Goal: Information Seeking & Learning: Learn about a topic

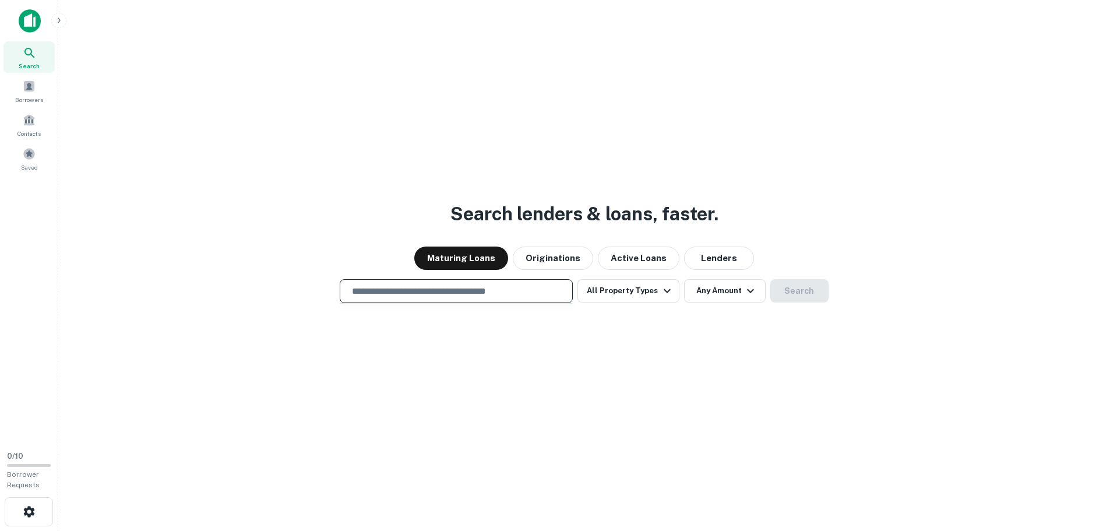
click at [480, 290] on input "text" at bounding box center [456, 290] width 223 height 13
click at [296, 178] on div "Search lenders & loans, faster. Maturing Loans Originations Active Loans Lender…" at bounding box center [584, 293] width 1033 height 531
click at [30, 26] on img at bounding box center [30, 20] width 22 height 23
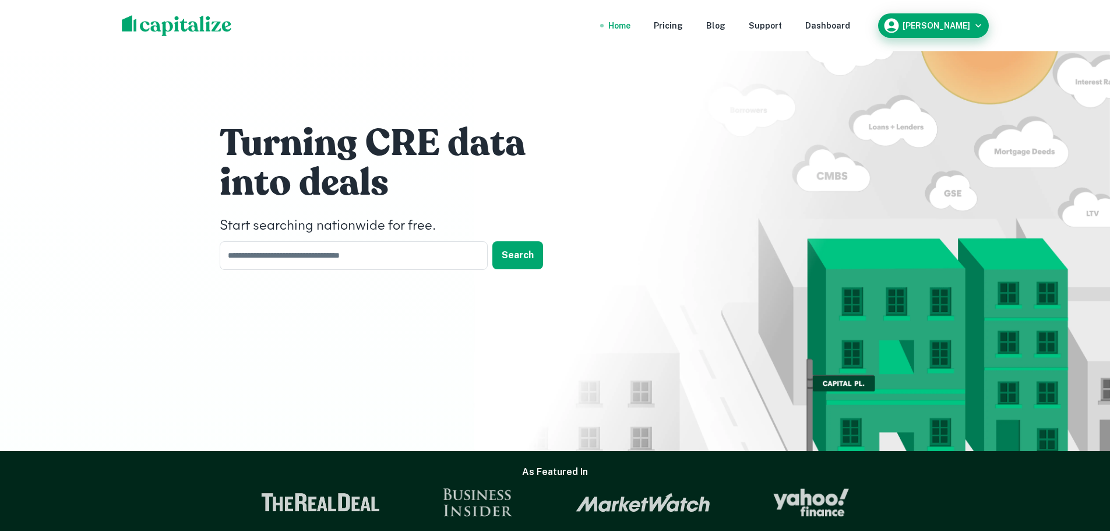
click at [939, 29] on h6 "[PERSON_NAME]" at bounding box center [937, 26] width 68 height 8
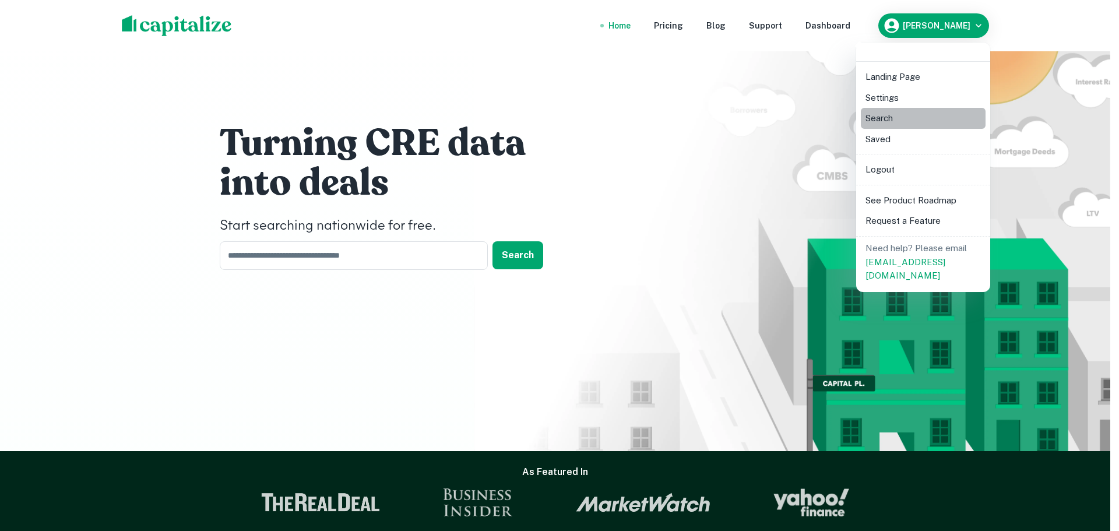
click at [887, 118] on li "Search" at bounding box center [923, 118] width 125 height 21
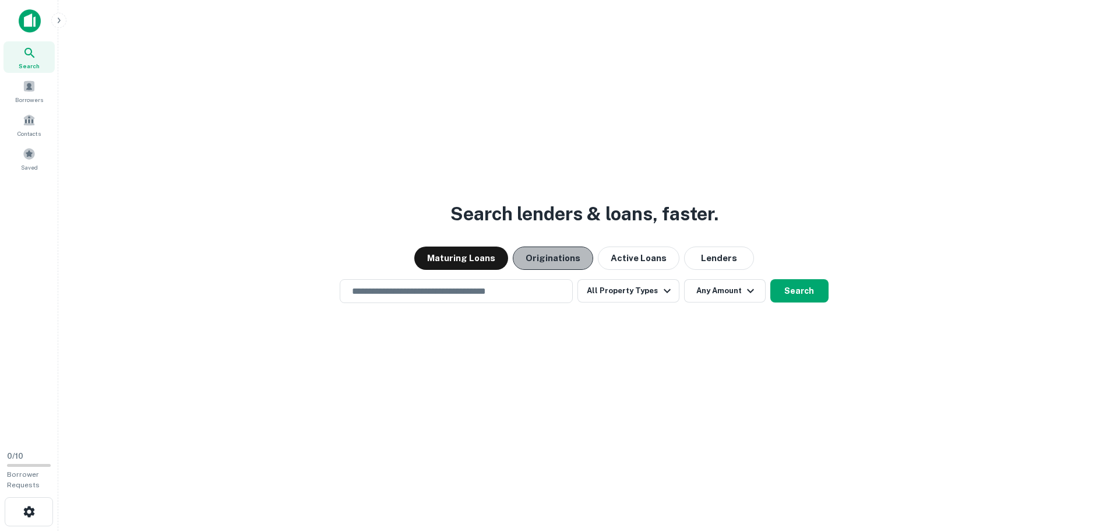
click at [567, 261] on button "Originations" at bounding box center [553, 258] width 80 height 23
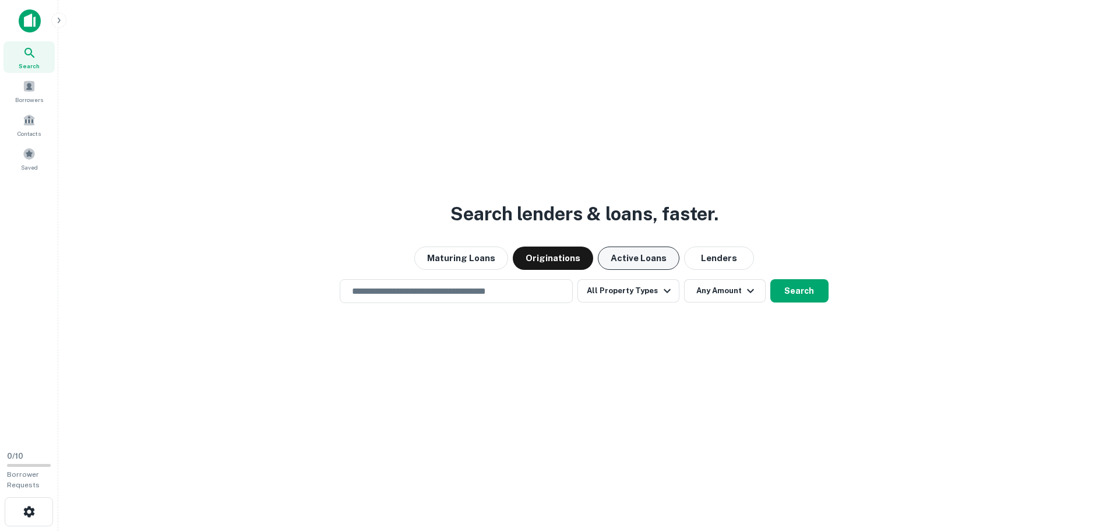
click at [625, 263] on button "Active Loans" at bounding box center [639, 258] width 82 height 23
click at [710, 262] on button "Lenders" at bounding box center [719, 258] width 70 height 23
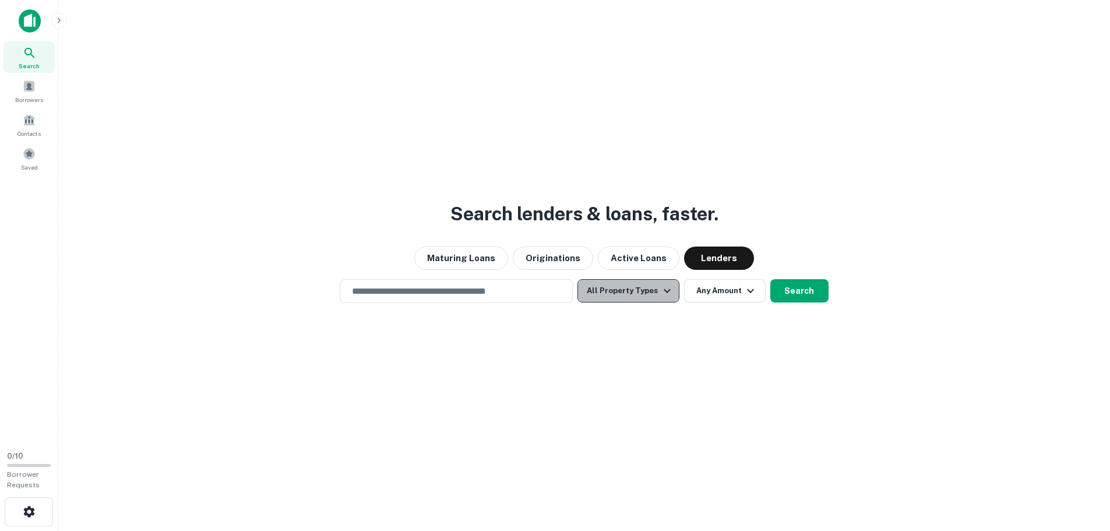
click at [634, 284] on button "All Property Types" at bounding box center [628, 290] width 101 height 23
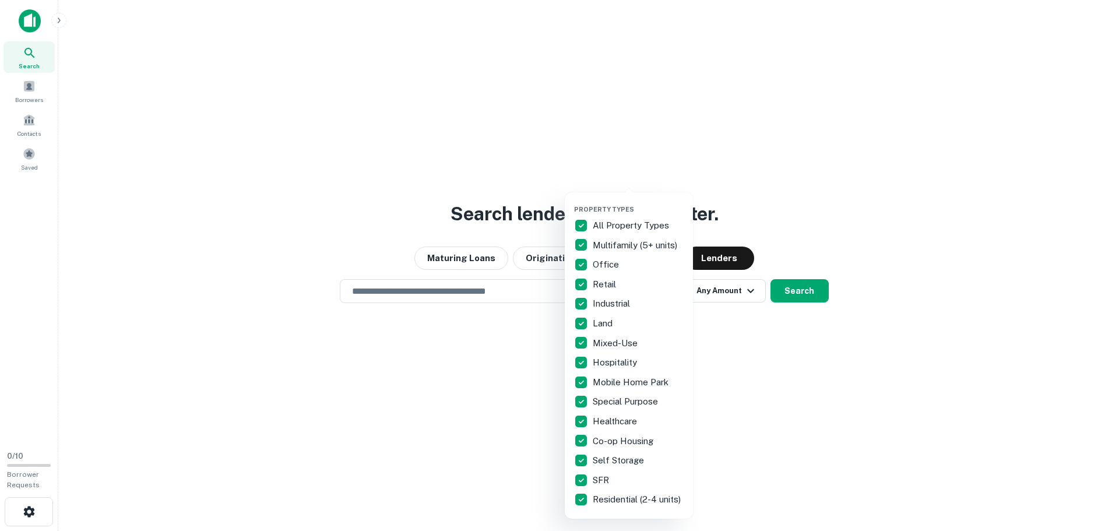
click at [905, 166] on div at bounding box center [559, 265] width 1119 height 531
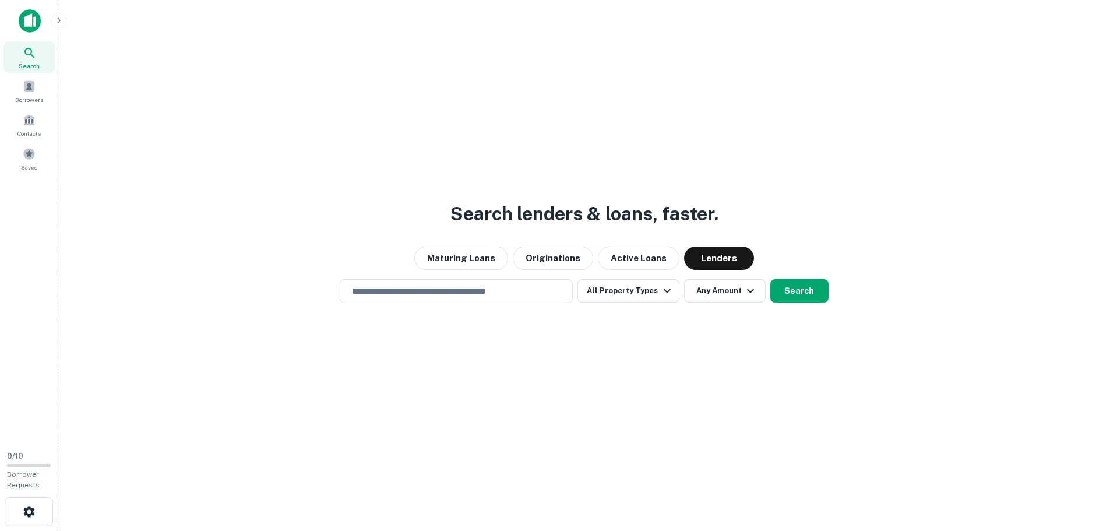
click at [741, 278] on div "Search lenders & loans, faster. Maturing Loans Originations Active Loans Lender…" at bounding box center [584, 293] width 1033 height 531
click at [29, 85] on span at bounding box center [29, 86] width 13 height 13
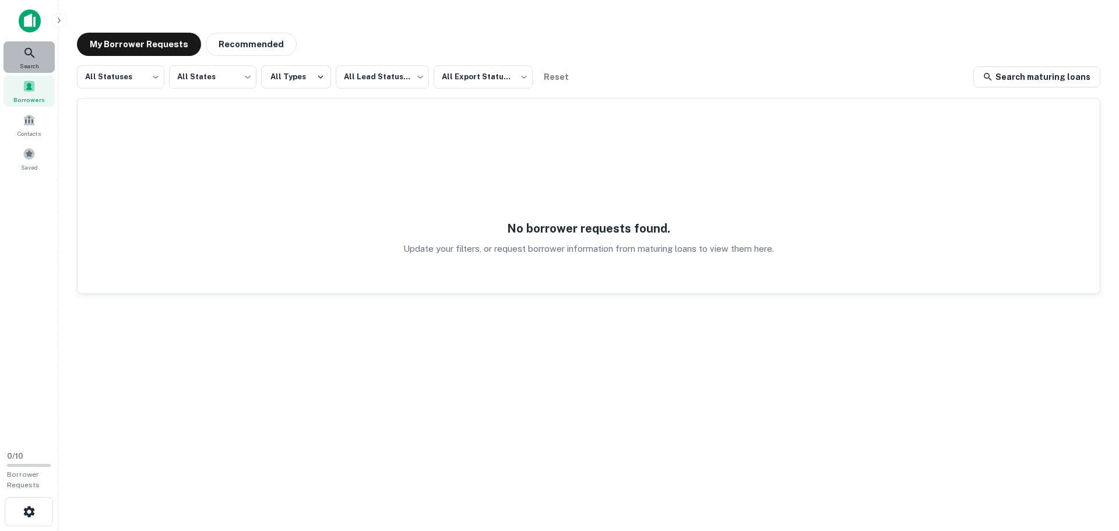
click at [26, 58] on icon at bounding box center [30, 53] width 14 height 14
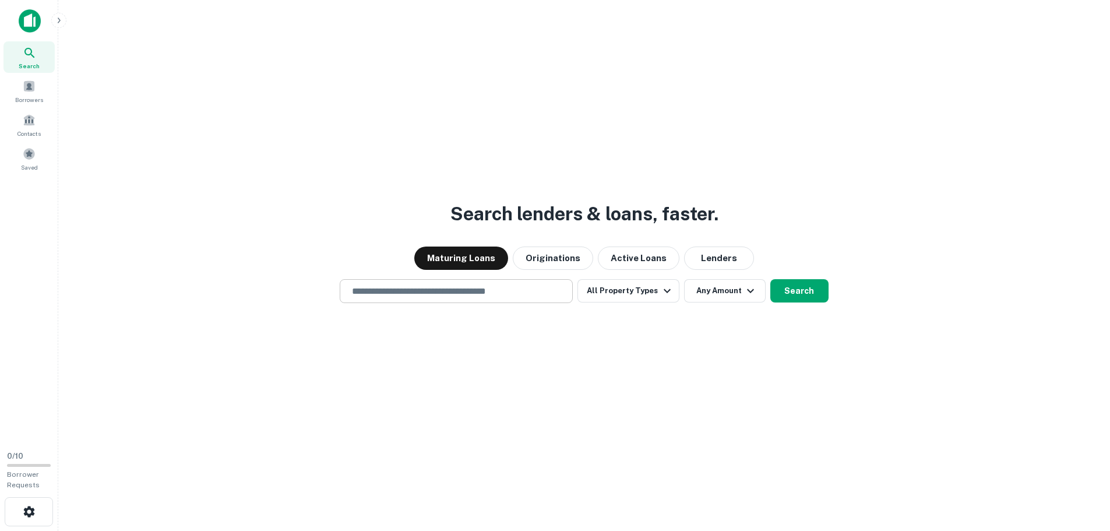
click at [500, 286] on input "text" at bounding box center [456, 290] width 223 height 13
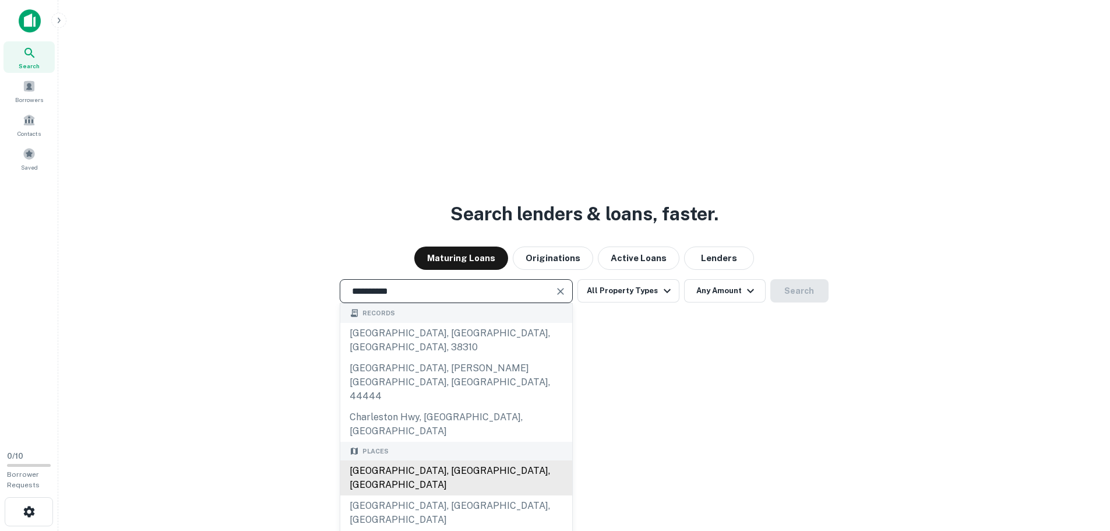
click at [423, 460] on div "[GEOGRAPHIC_DATA], [GEOGRAPHIC_DATA], [GEOGRAPHIC_DATA]" at bounding box center [456, 477] width 232 height 35
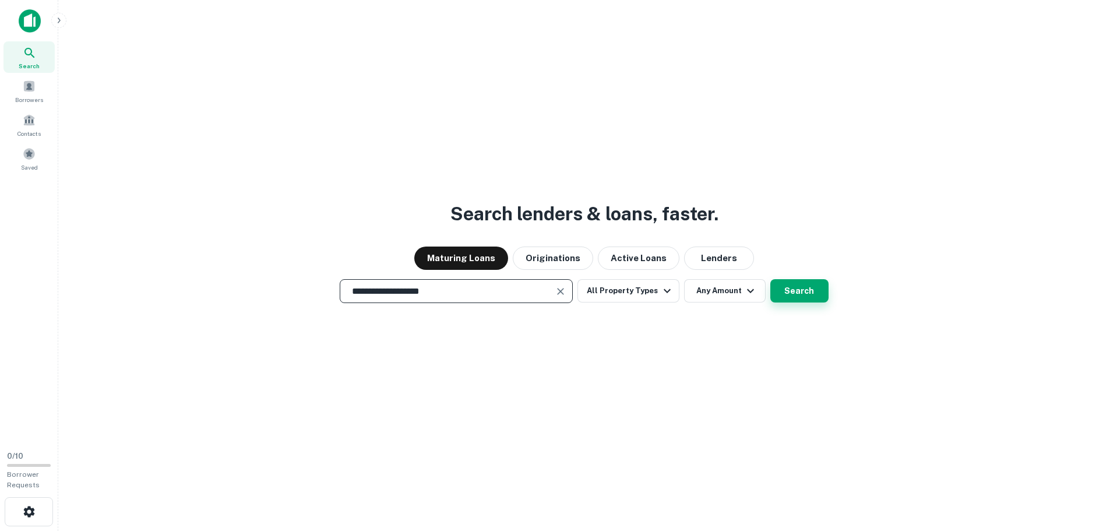
type input "**********"
click at [806, 287] on button "Search" at bounding box center [800, 290] width 58 height 23
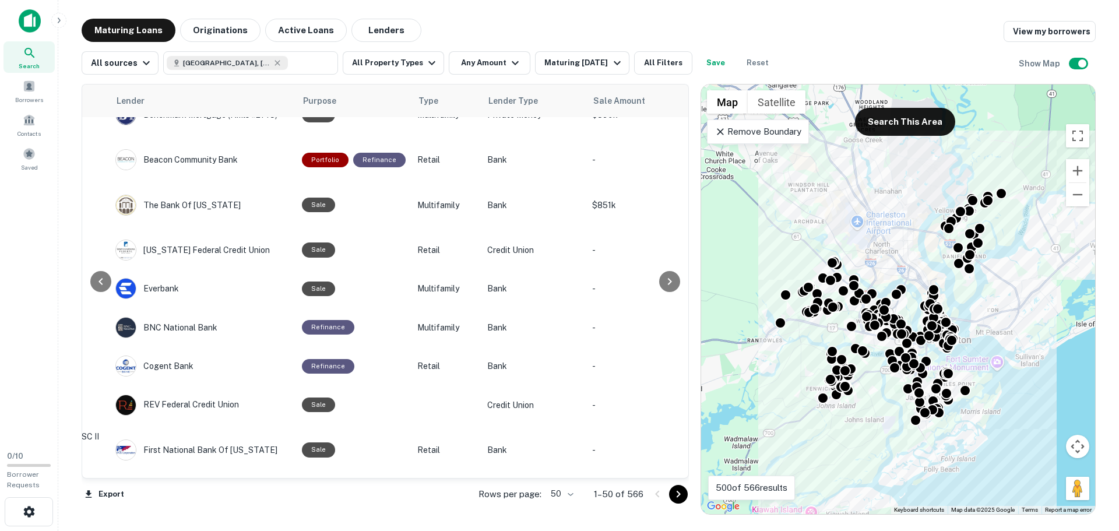
scroll to position [466, 500]
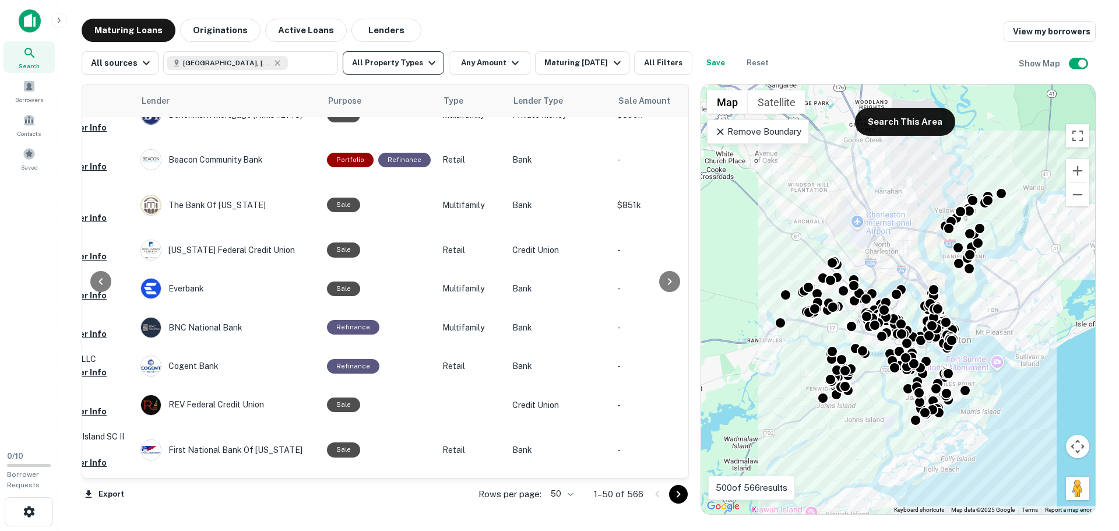
click at [406, 61] on button "All Property Types" at bounding box center [393, 62] width 101 height 23
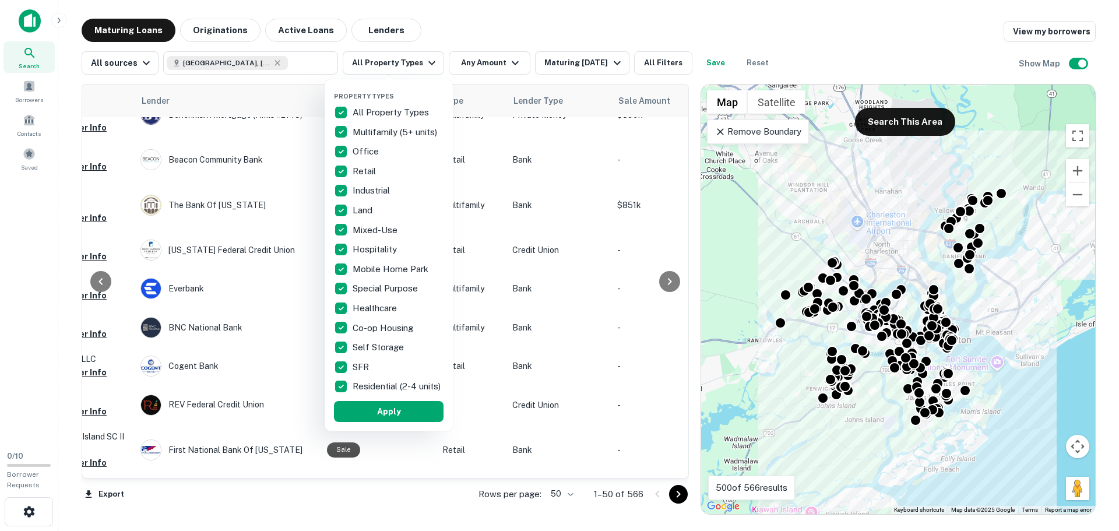
click at [361, 222] on div "Mixed-Use" at bounding box center [389, 230] width 110 height 20
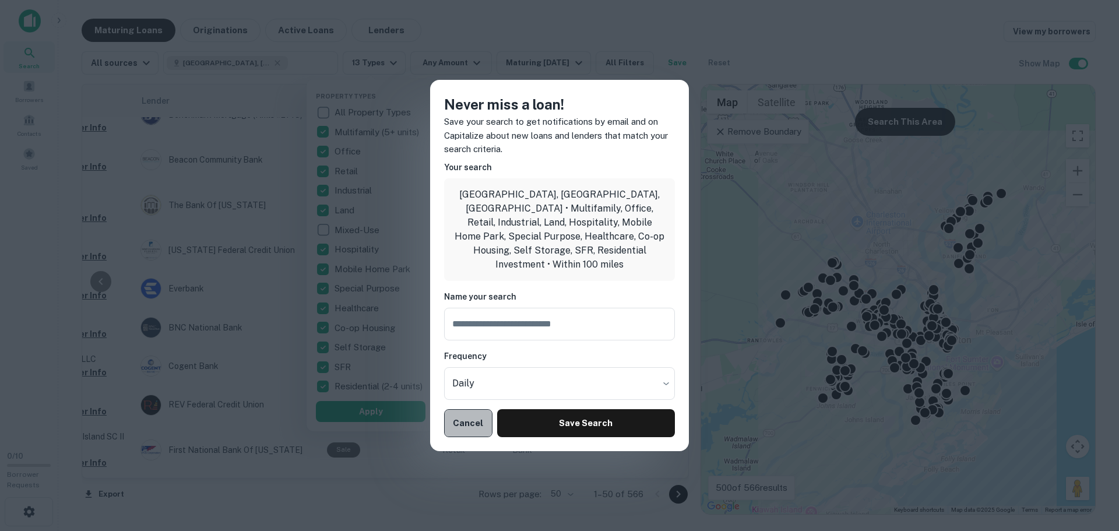
click at [476, 423] on button "Cancel" at bounding box center [468, 423] width 48 height 28
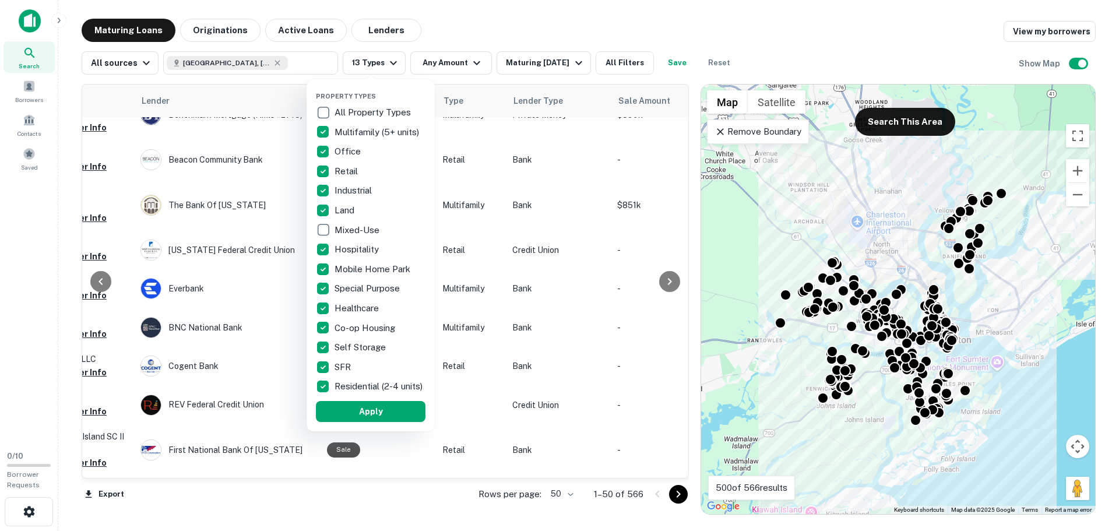
click at [367, 108] on p "All Property Types" at bounding box center [374, 112] width 79 height 14
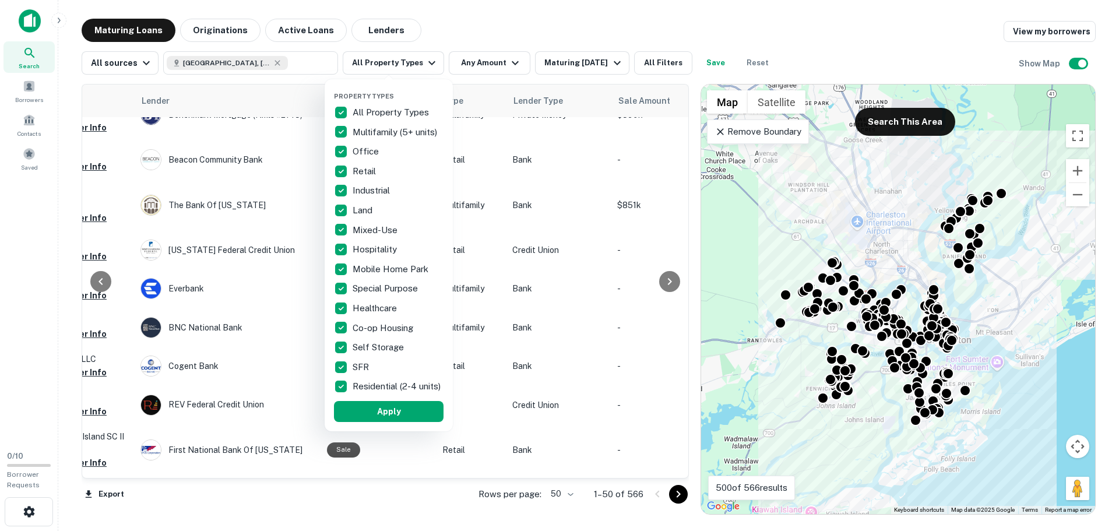
click at [367, 109] on p "All Property Types" at bounding box center [392, 112] width 79 height 14
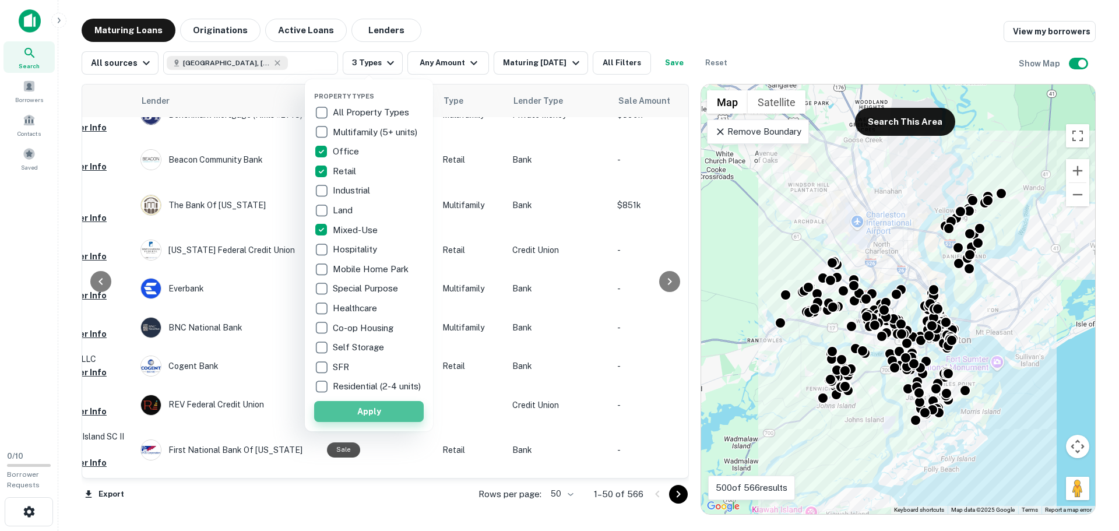
click at [370, 422] on button "Apply" at bounding box center [369, 411] width 110 height 21
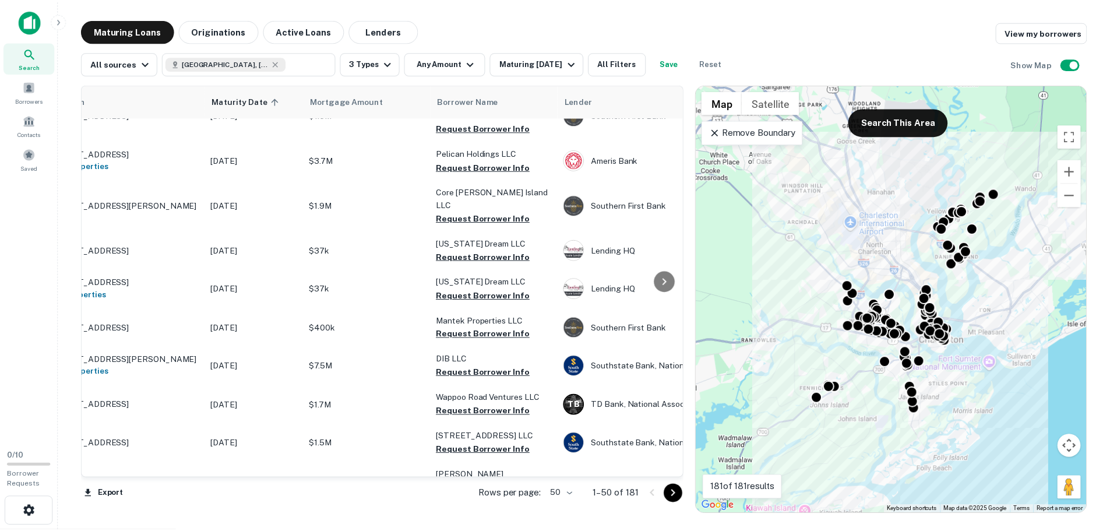
scroll to position [466, 0]
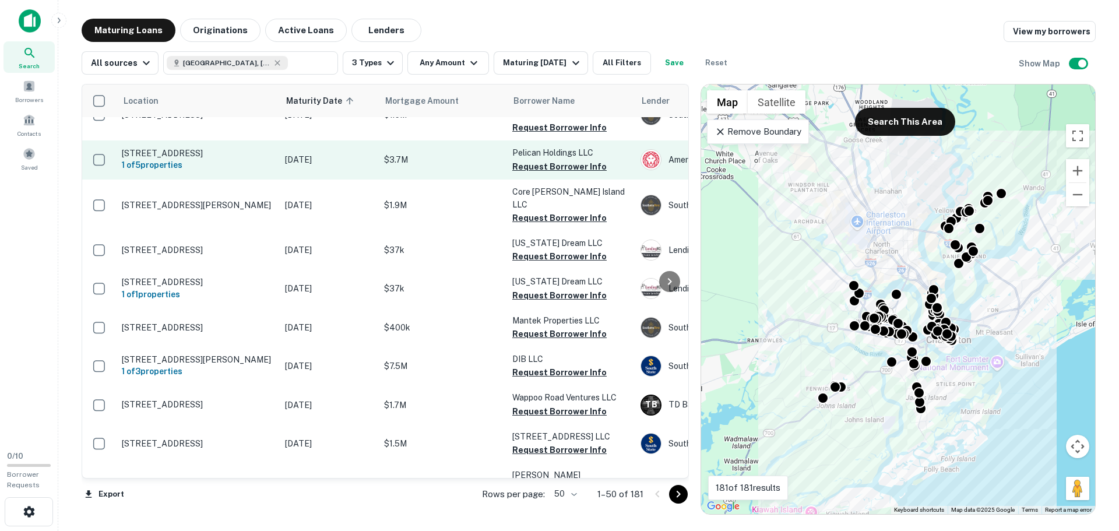
click at [310, 153] on p "Oct 14, 2025" at bounding box center [328, 159] width 87 height 13
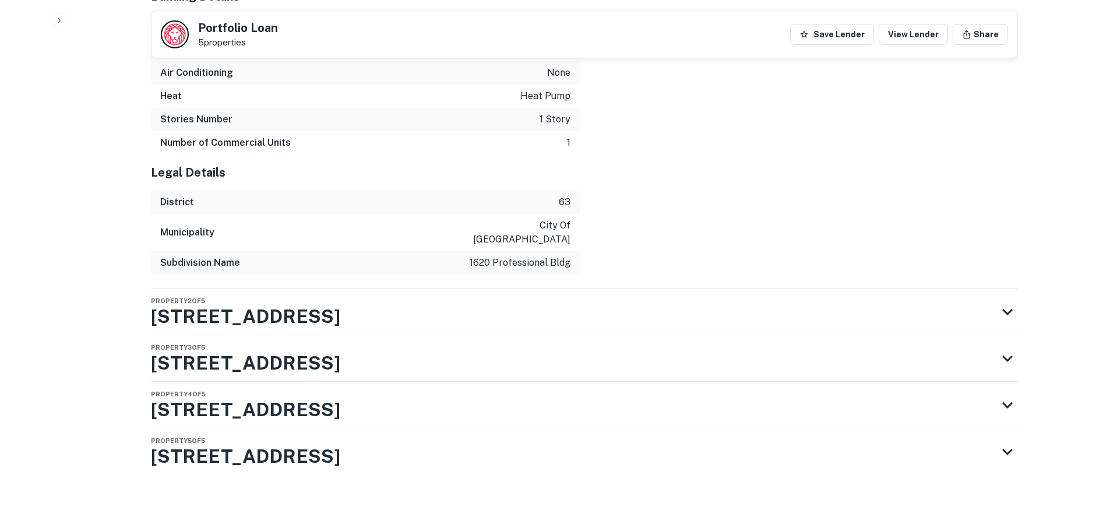
scroll to position [1526, 0]
click at [490, 312] on div "Property 2 of 5 709 Long Point Rd" at bounding box center [574, 312] width 846 height 47
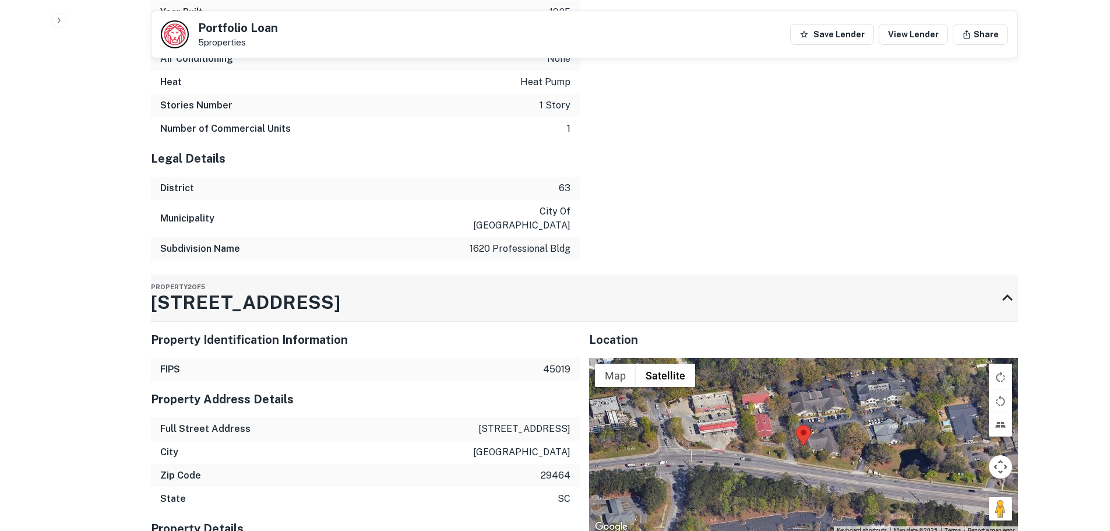
click at [494, 310] on div "Property 2 of 5 709 Long Point Rd" at bounding box center [574, 298] width 846 height 47
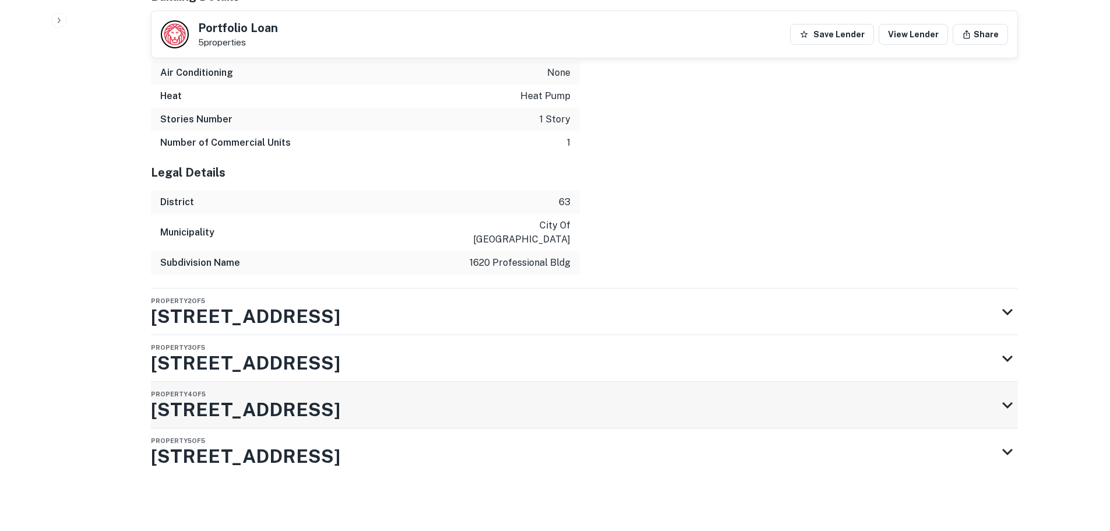
click at [448, 411] on div "Property 4 of 5 1620 Ashley River Rd" at bounding box center [574, 405] width 846 height 47
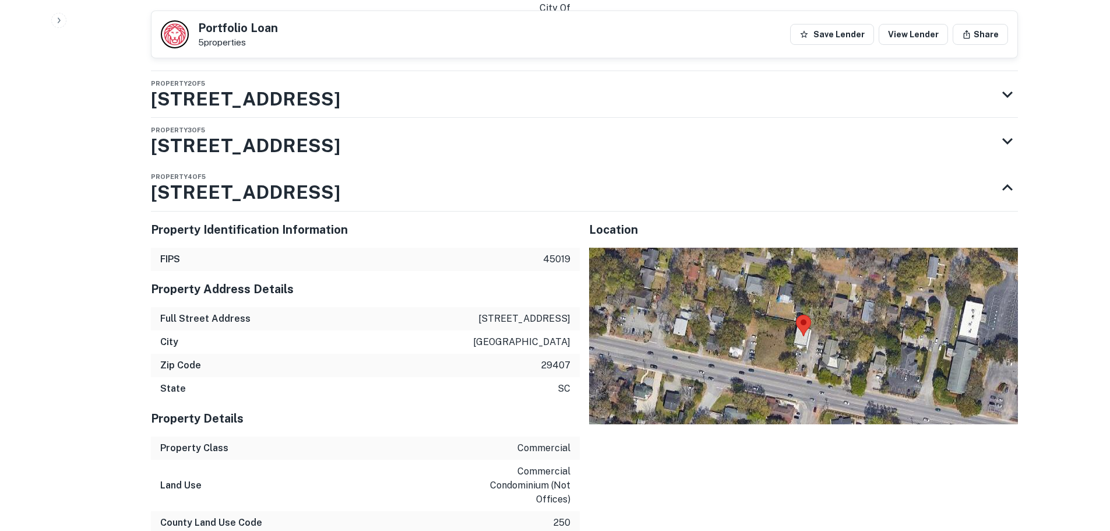
scroll to position [1734, 0]
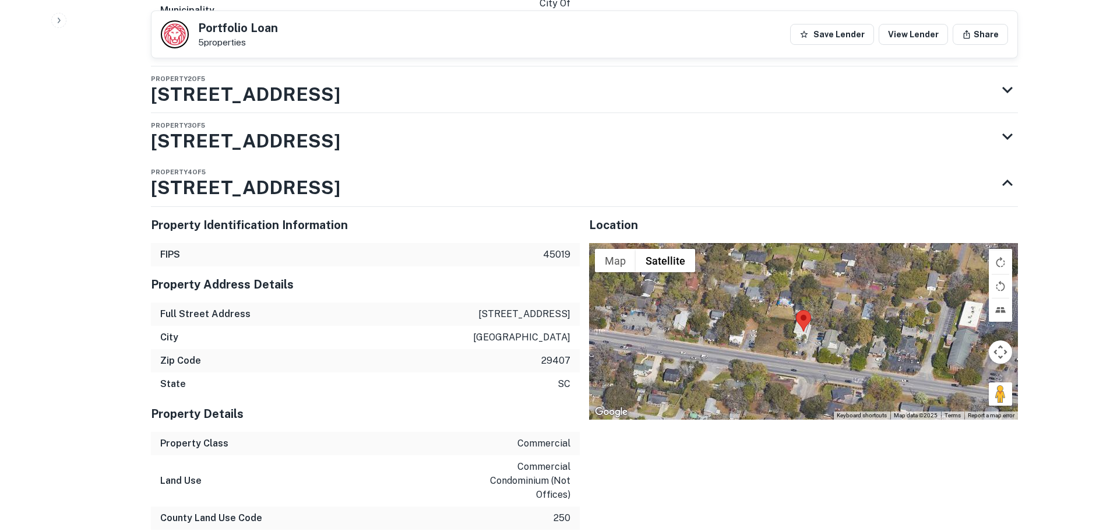
click at [459, 234] on h5 "Property Identification Information" at bounding box center [365, 224] width 429 height 17
click at [358, 132] on div "Property 3 of 5 9569 Highway 78" at bounding box center [574, 136] width 846 height 47
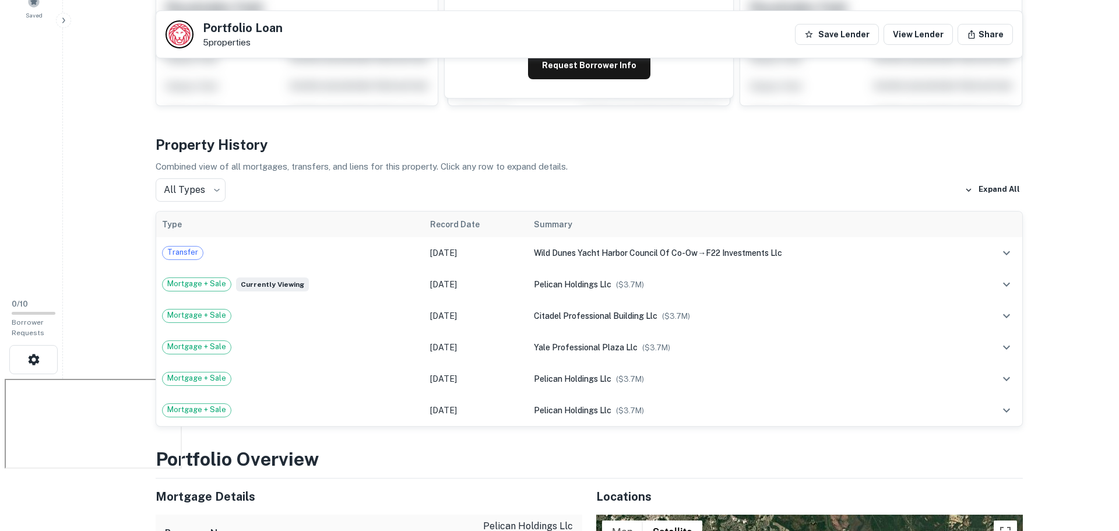
scroll to position [0, 0]
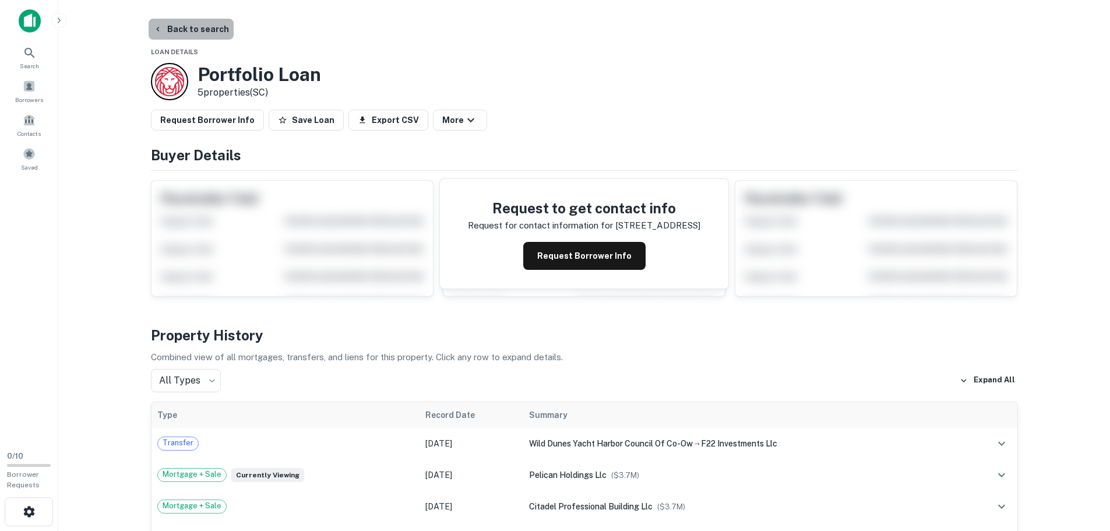
click at [191, 33] on button "Back to search" at bounding box center [191, 29] width 85 height 21
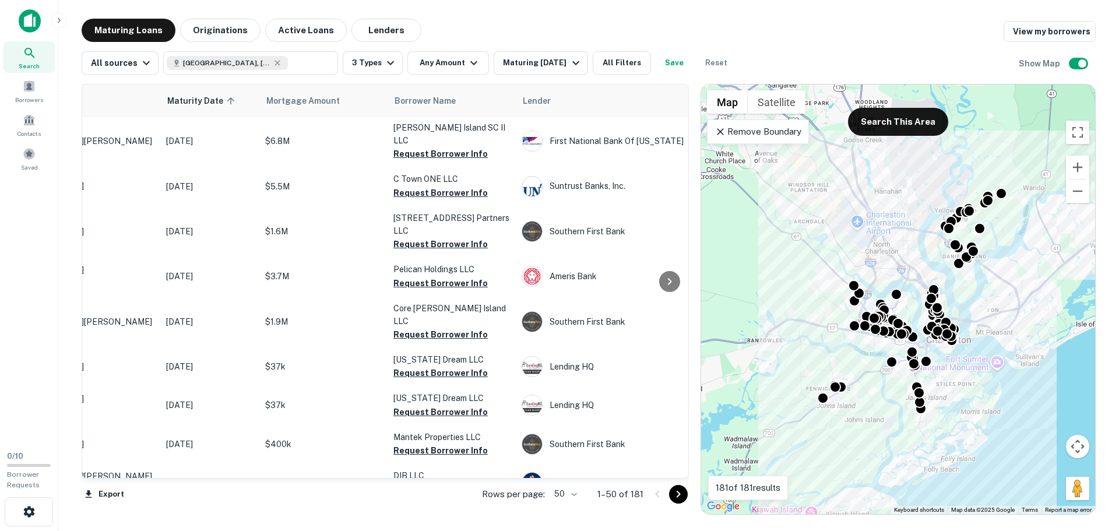
scroll to position [350, 0]
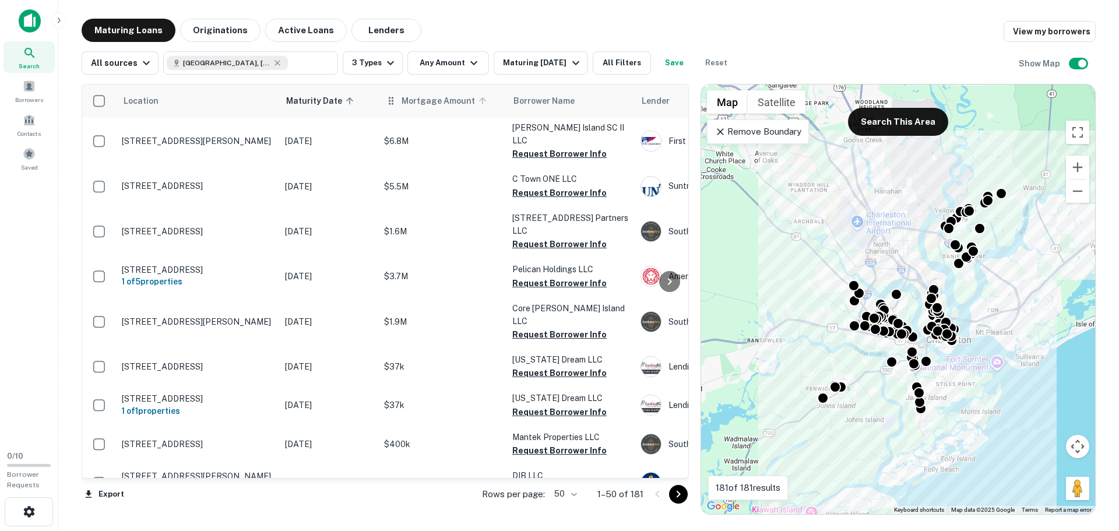
click at [424, 104] on span "Mortgage Amount" at bounding box center [446, 101] width 89 height 14
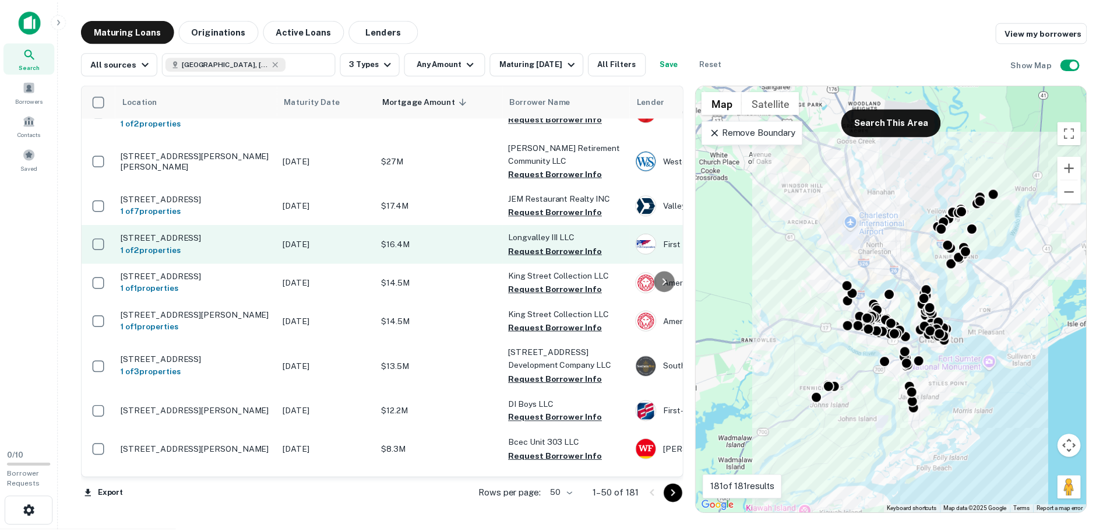
scroll to position [175, 0]
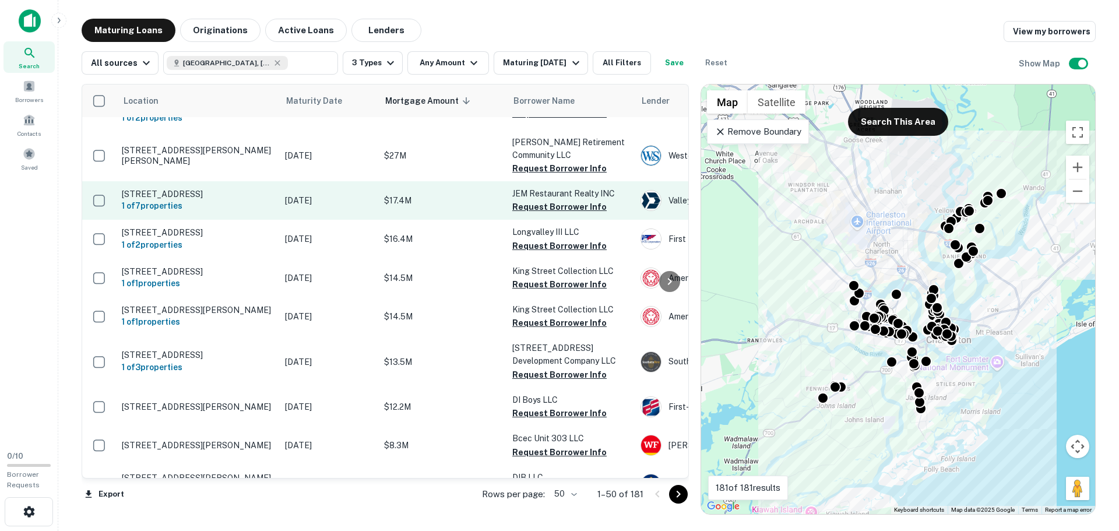
click at [359, 194] on p "Aug 29, 2026" at bounding box center [328, 200] width 87 height 13
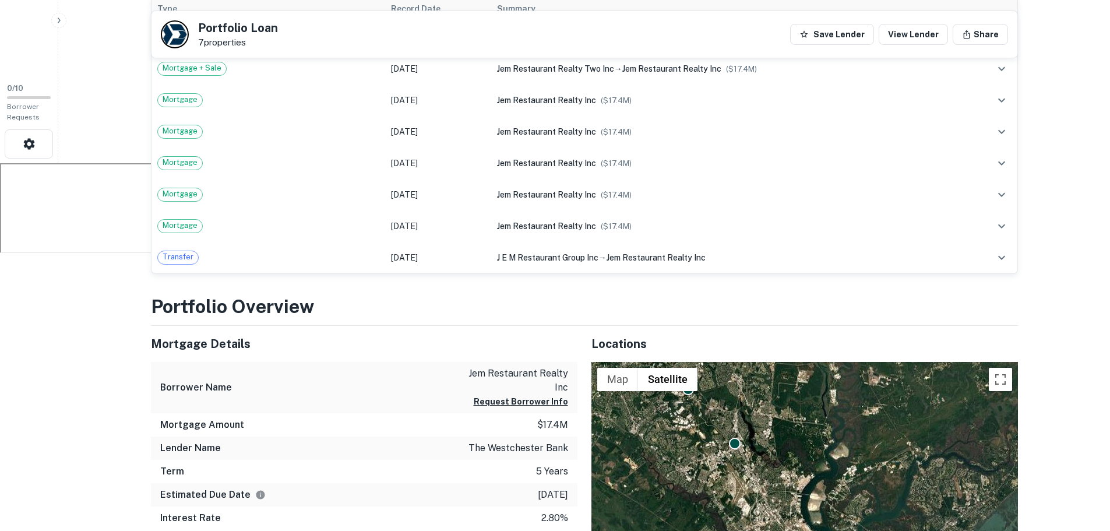
scroll to position [525, 0]
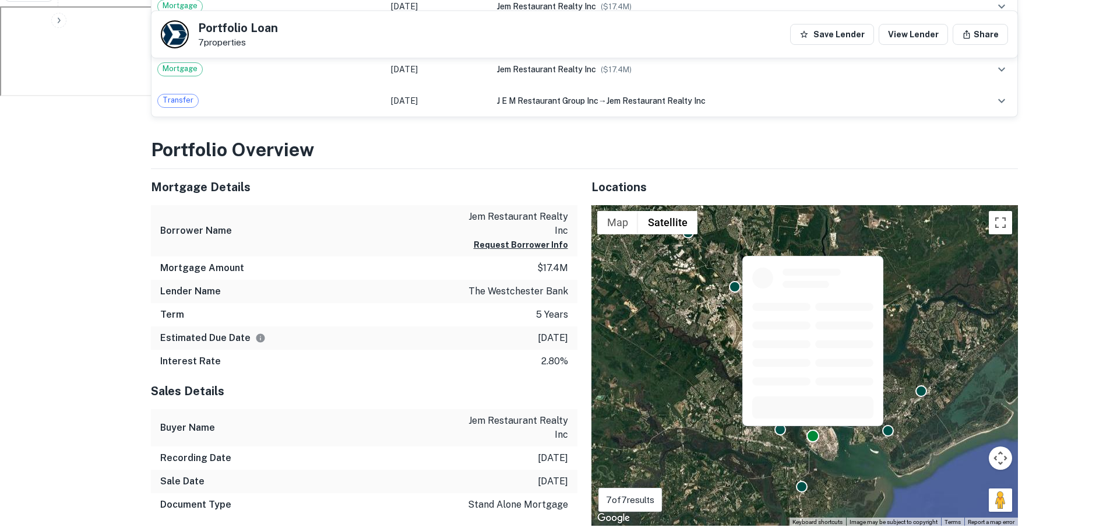
click at [811, 437] on div at bounding box center [813, 436] width 13 height 13
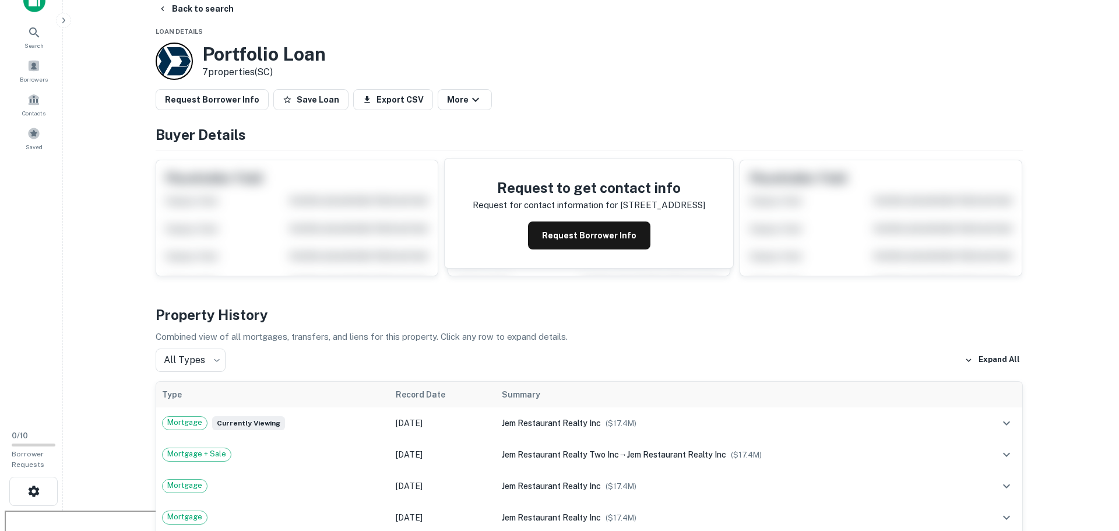
scroll to position [0, 0]
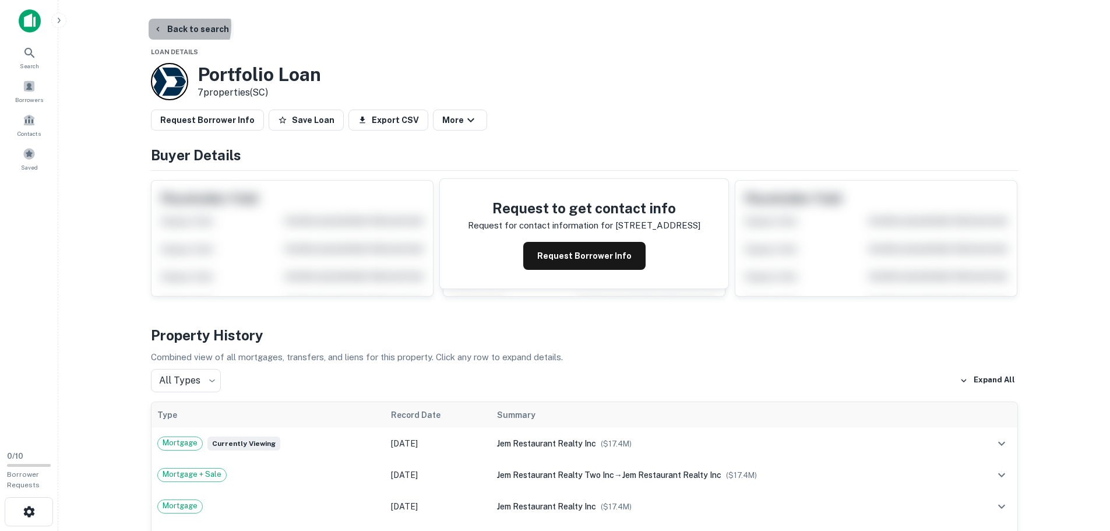
click at [174, 26] on button "Back to search" at bounding box center [191, 29] width 85 height 21
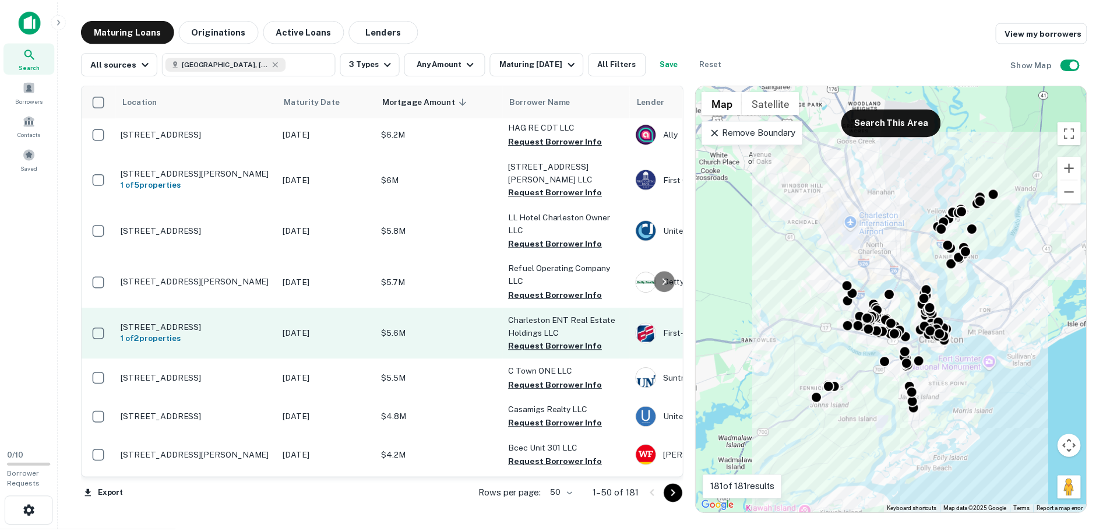
scroll to position [641, 0]
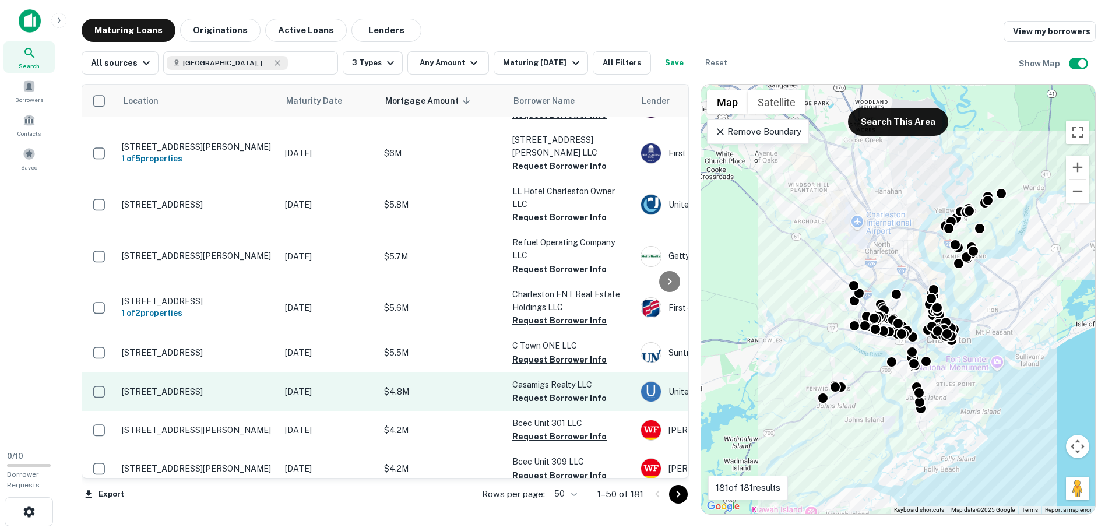
click at [342, 385] on p "Mar 31, 2026" at bounding box center [328, 391] width 87 height 13
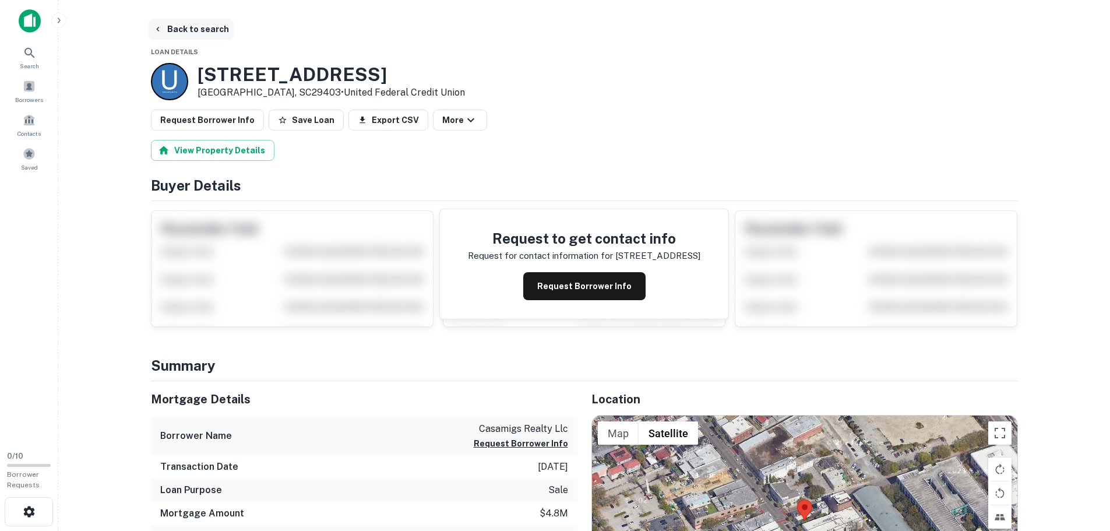
click at [181, 22] on button "Back to search" at bounding box center [191, 29] width 85 height 21
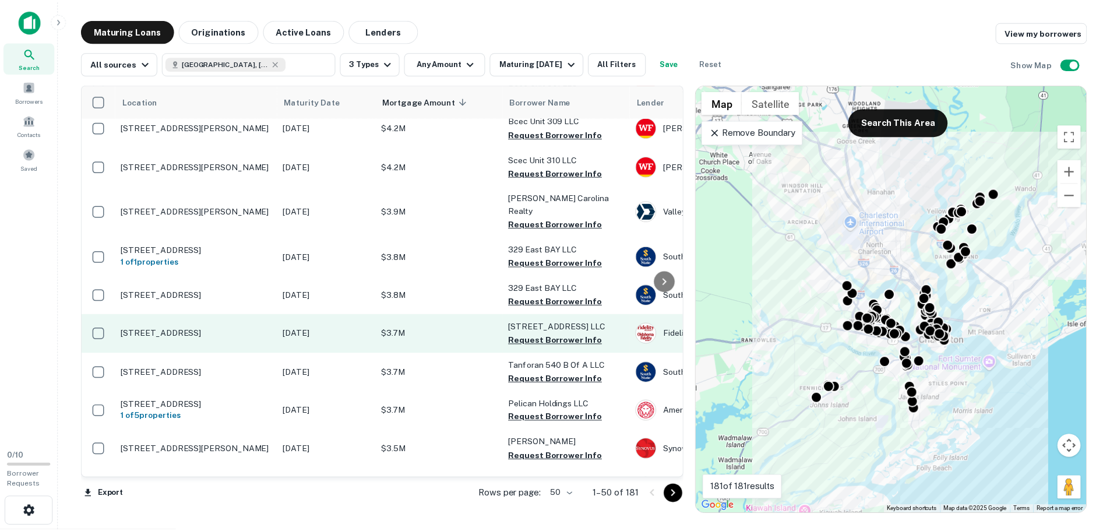
scroll to position [984, 0]
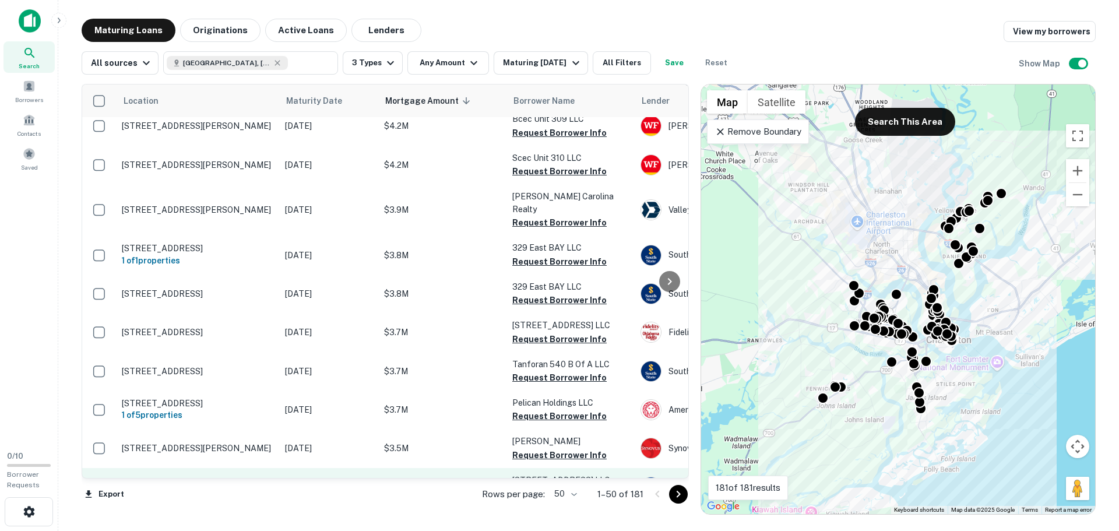
click at [181, 468] on td "276 King St Charleston, SC29401" at bounding box center [197, 487] width 163 height 38
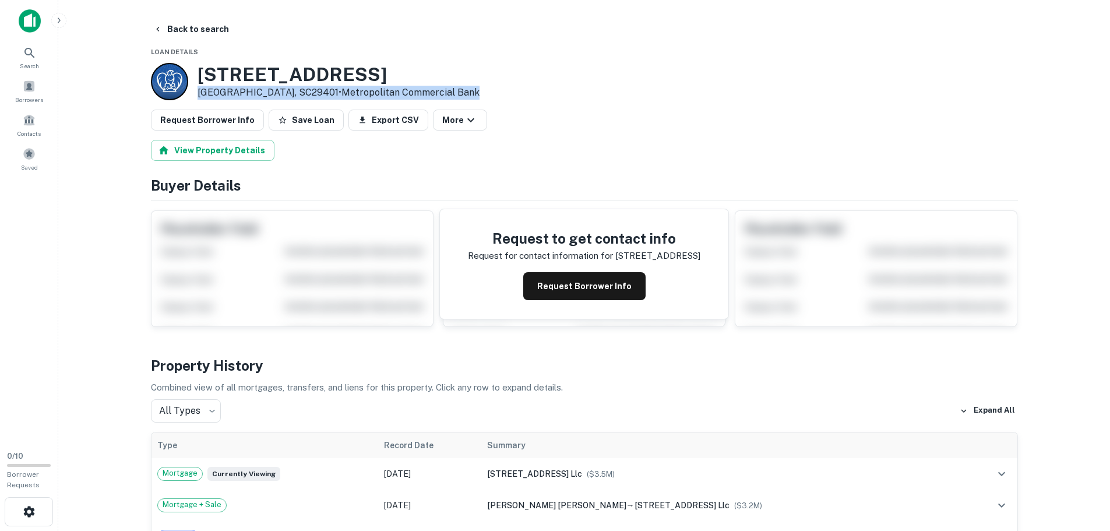
drag, startPoint x: 261, startPoint y: 87, endPoint x: 560, endPoint y: 87, distance: 299.6
click at [547, 86] on div "276 King St Charleston, SC29401 • Metropolitan Commercial Bank" at bounding box center [584, 81] width 867 height 37
click at [568, 88] on div "276 King St Charleston, SC29401 • Metropolitan Commercial Bank" at bounding box center [584, 81] width 867 height 37
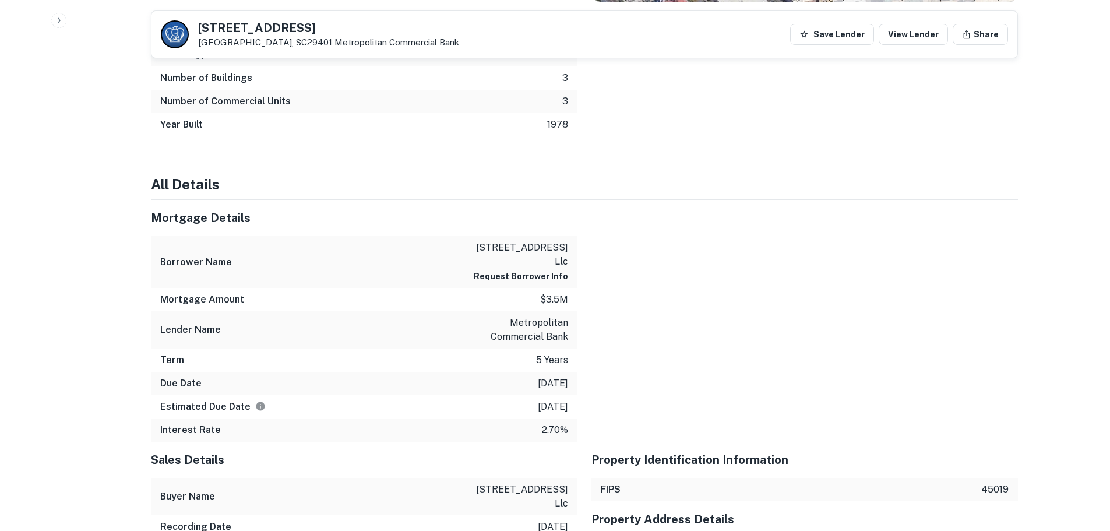
scroll to position [816, 0]
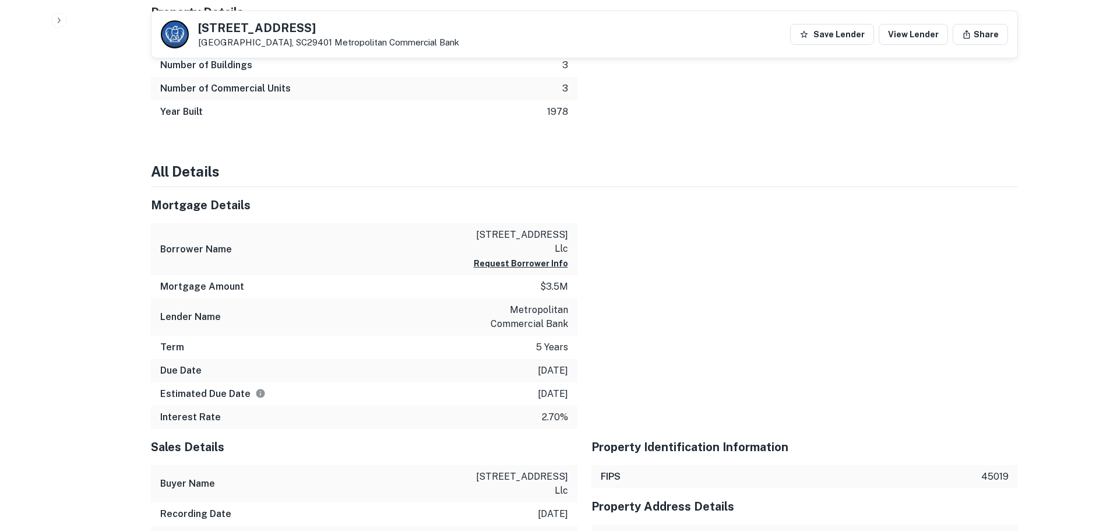
drag, startPoint x: 524, startPoint y: 342, endPoint x: 569, endPoint y: 348, distance: 45.9
click at [569, 359] on div "Due Date 2/8/2026" at bounding box center [364, 370] width 427 height 23
drag, startPoint x: 526, startPoint y: 364, endPoint x: 580, endPoint y: 364, distance: 53.6
click at [561, 387] on p "2/8/2026" at bounding box center [553, 394] width 30 height 14
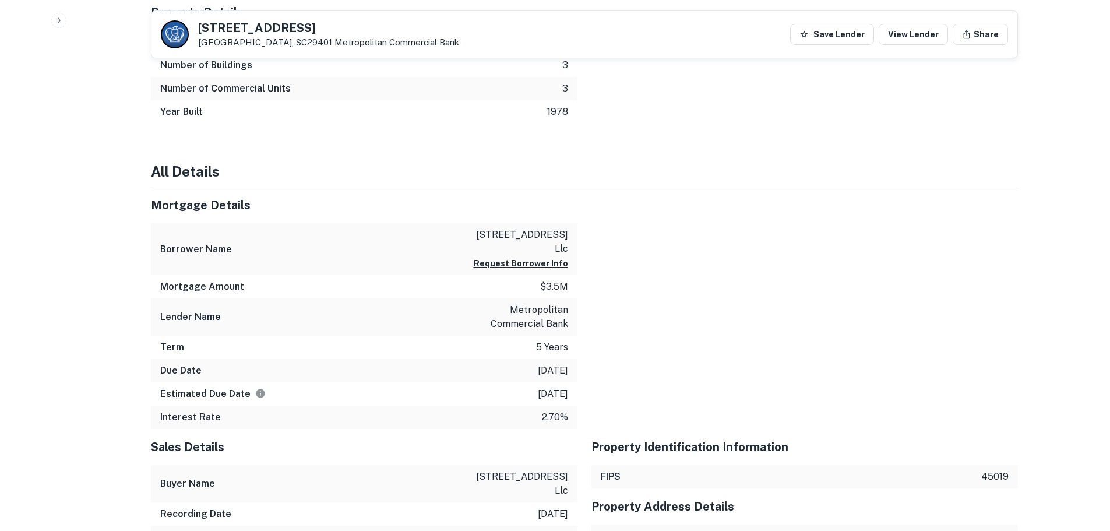
click at [561, 387] on p "2/8/2026" at bounding box center [553, 394] width 30 height 14
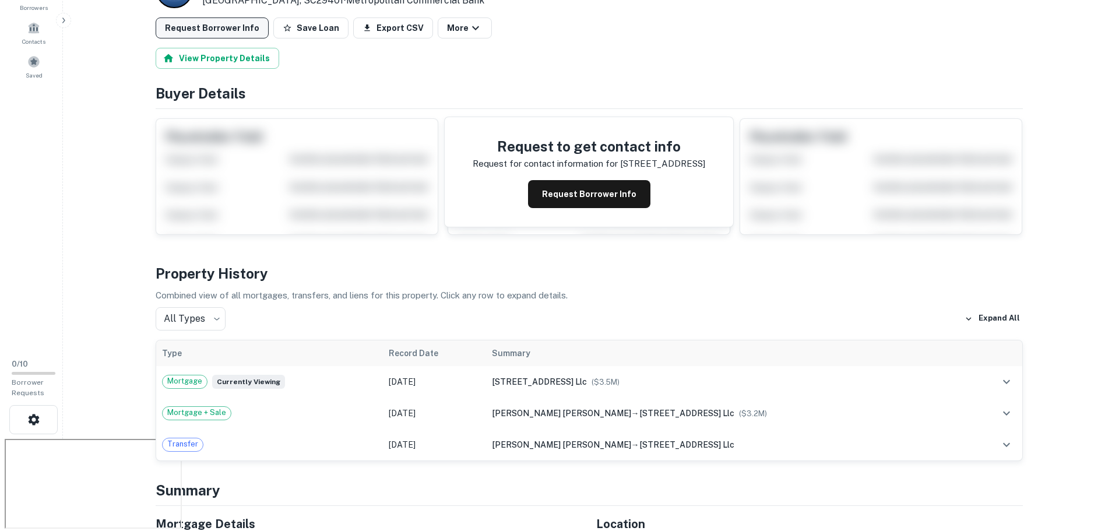
scroll to position [0, 0]
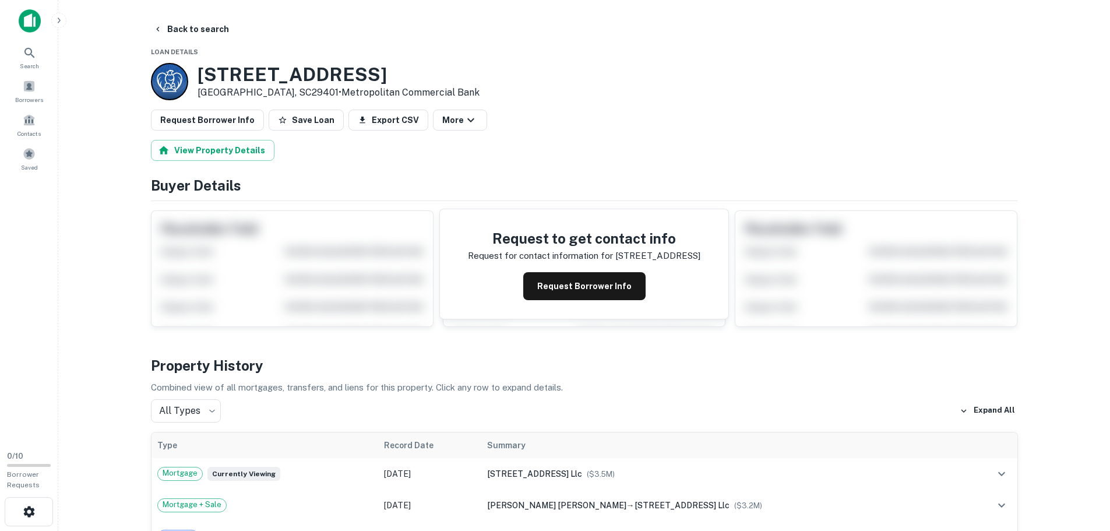
click at [185, 18] on main "Back to search Loan Details 276 King St Charleston, SC29401 • Metropolitan Comm…" at bounding box center [584, 265] width 1052 height 531
click at [179, 24] on button "Back to search" at bounding box center [191, 29] width 85 height 21
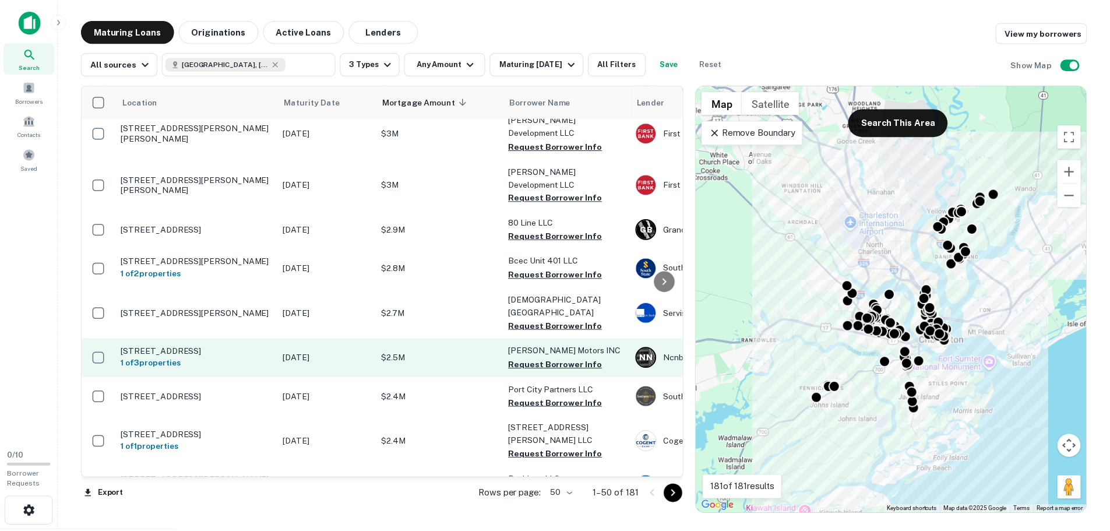
scroll to position [1713, 0]
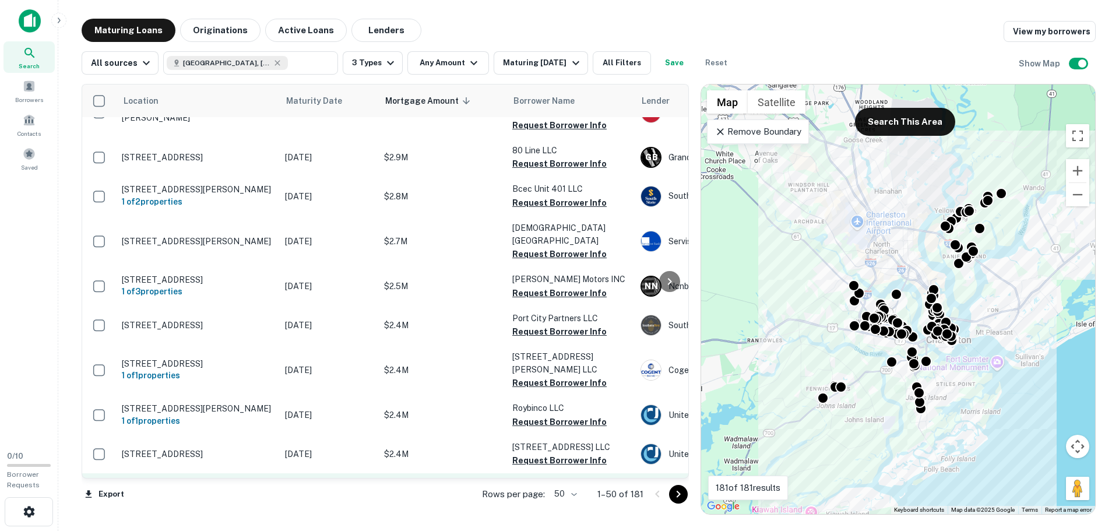
click at [342, 486] on p "Sep 29, 2025" at bounding box center [328, 492] width 87 height 13
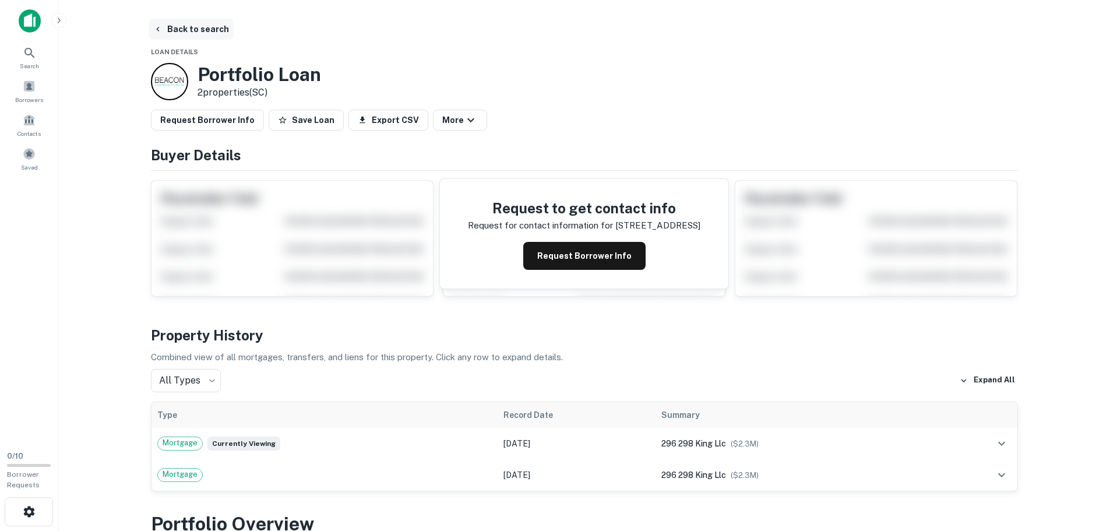
click at [166, 29] on button "Back to search" at bounding box center [191, 29] width 85 height 21
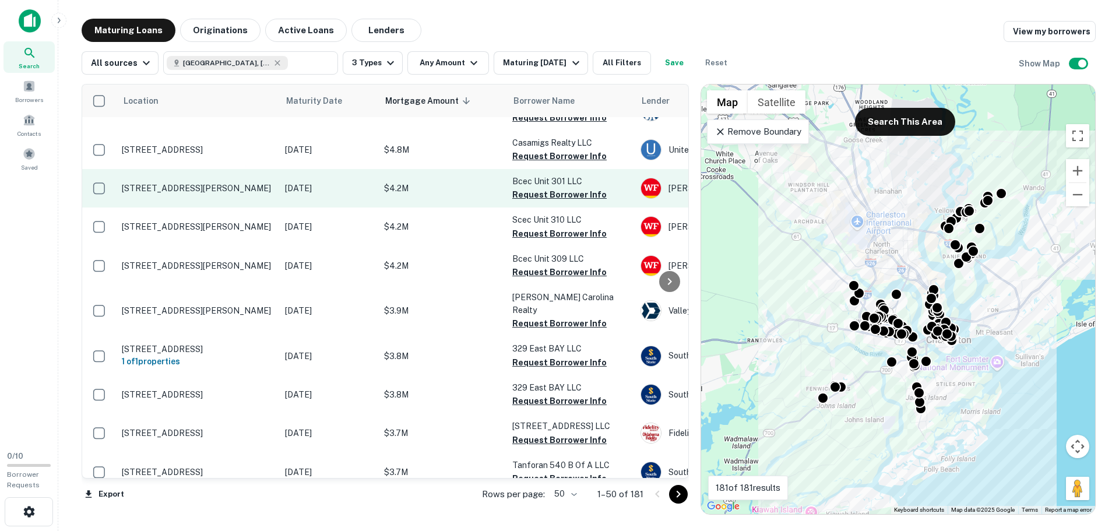
scroll to position [839, 0]
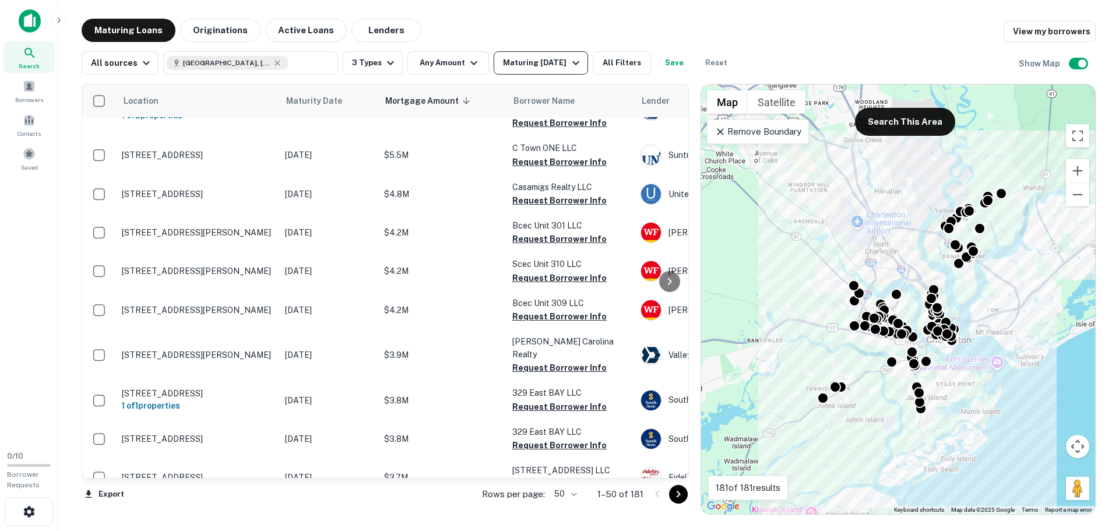
click at [514, 57] on div "Maturing In 1 Year" at bounding box center [542, 63] width 79 height 14
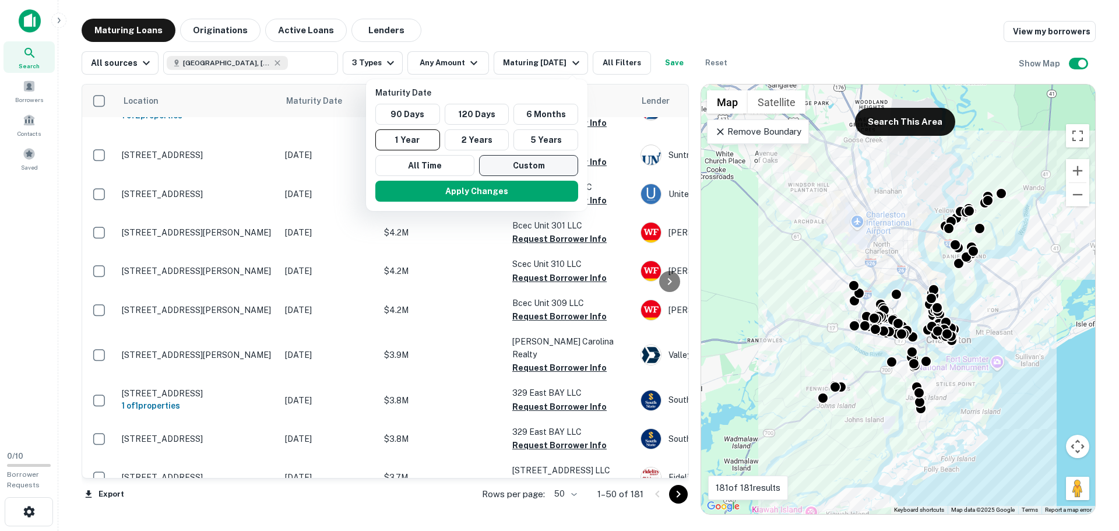
click at [504, 169] on button "Custom" at bounding box center [528, 165] width 99 height 21
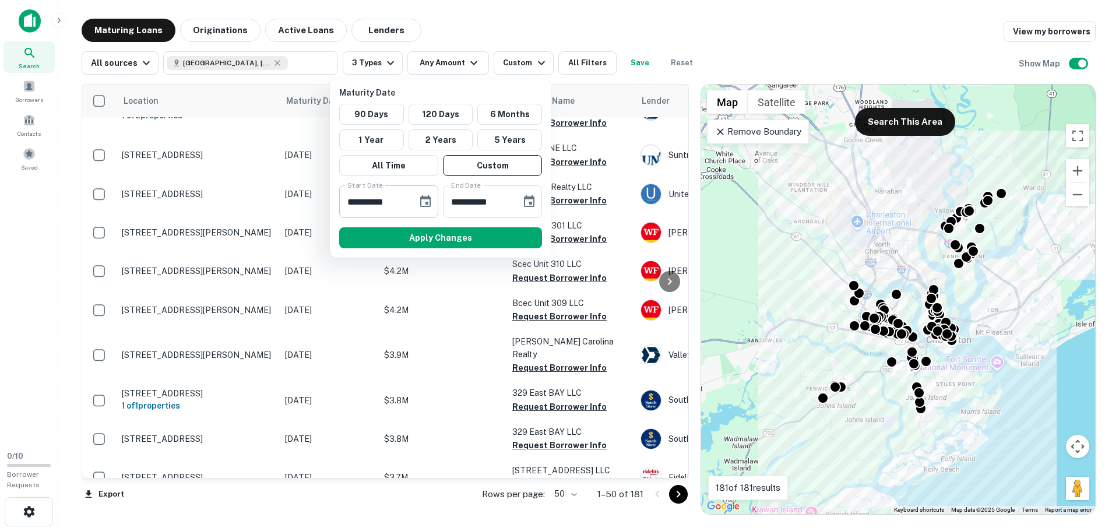
click at [406, 204] on input "**********" at bounding box center [374, 201] width 70 height 33
click at [420, 202] on icon "Choose date, selected date is Sep 17, 2025" at bounding box center [426, 202] width 14 height 14
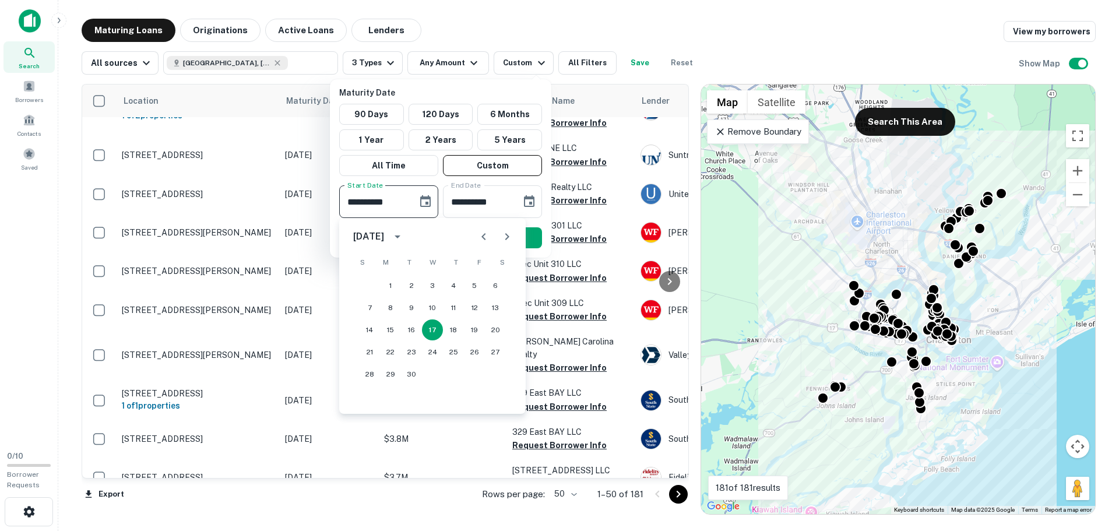
click at [508, 236] on icon "Next month" at bounding box center [507, 236] width 4 height 7
click at [392, 284] on button "1" at bounding box center [390, 285] width 21 height 21
type input "**********"
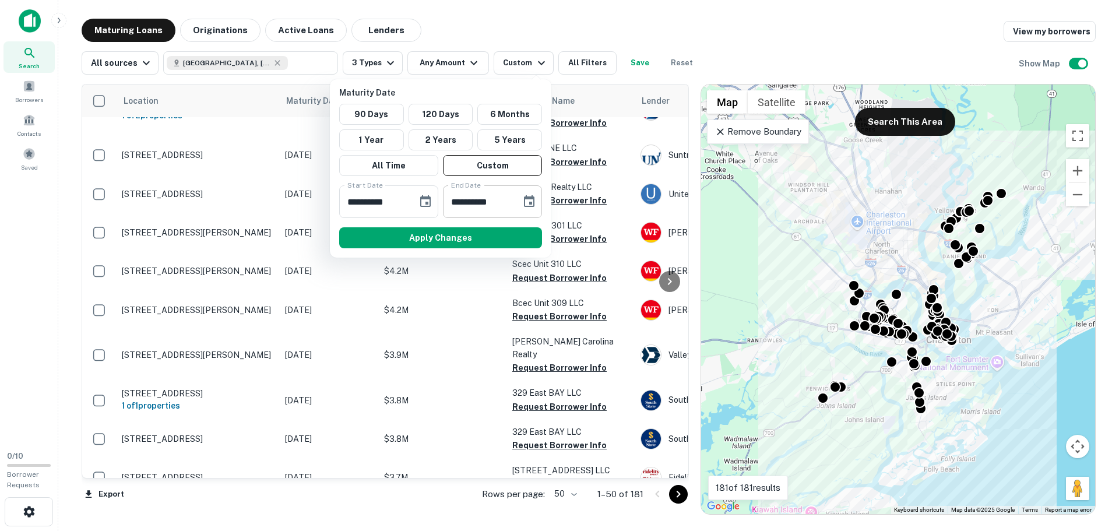
click at [467, 202] on input "**********" at bounding box center [478, 201] width 70 height 33
click at [454, 205] on input "**********" at bounding box center [478, 201] width 70 height 33
drag, startPoint x: 506, startPoint y: 202, endPoint x: 521, endPoint y: 202, distance: 15.2
click at [515, 202] on div "**********" at bounding box center [492, 201] width 99 height 33
click at [526, 202] on icon "Choose date, selected date is Mar 16, 2026" at bounding box center [529, 202] width 14 height 14
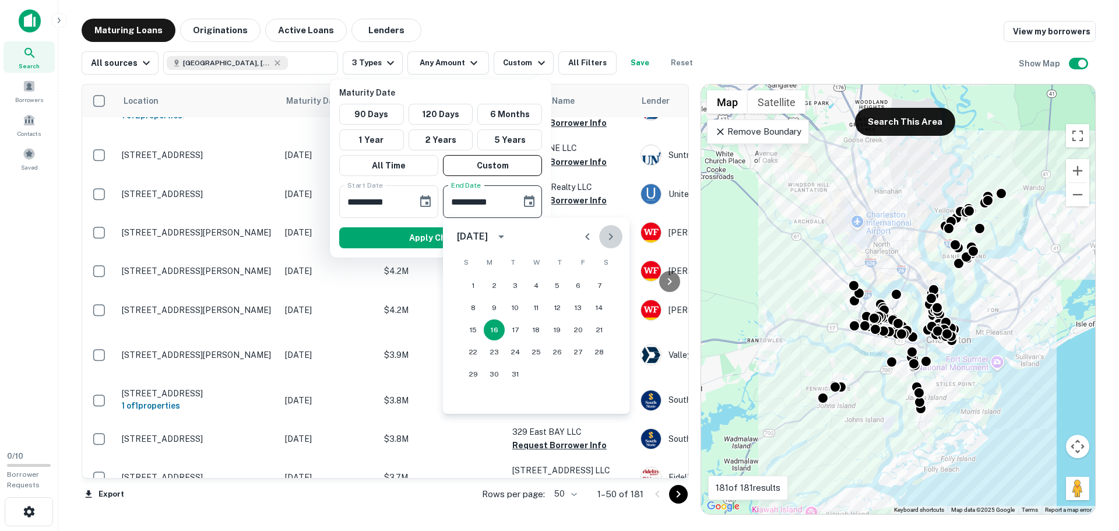
click at [603, 235] on button "Next month" at bounding box center [610, 236] width 23 height 23
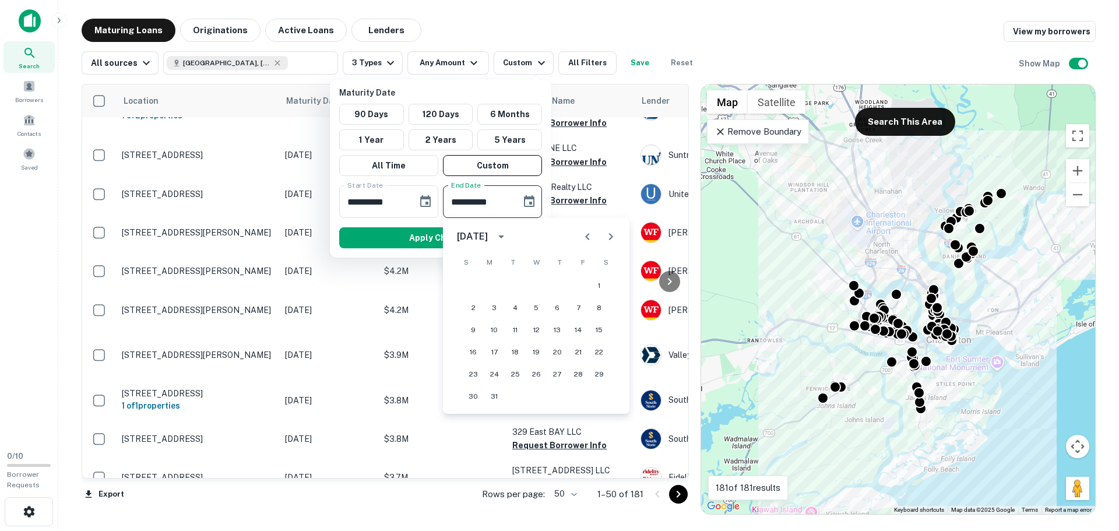
click at [603, 235] on button "Next month" at bounding box center [610, 236] width 23 height 23
click at [539, 352] on button "21" at bounding box center [536, 352] width 21 height 21
type input "**********"
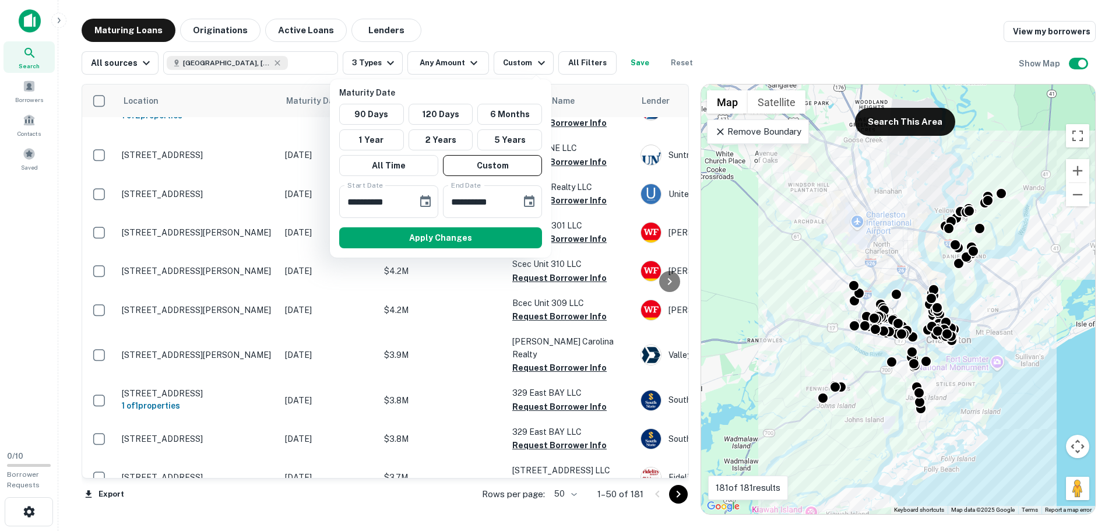
click at [470, 229] on button "Apply Changes" at bounding box center [440, 237] width 203 height 21
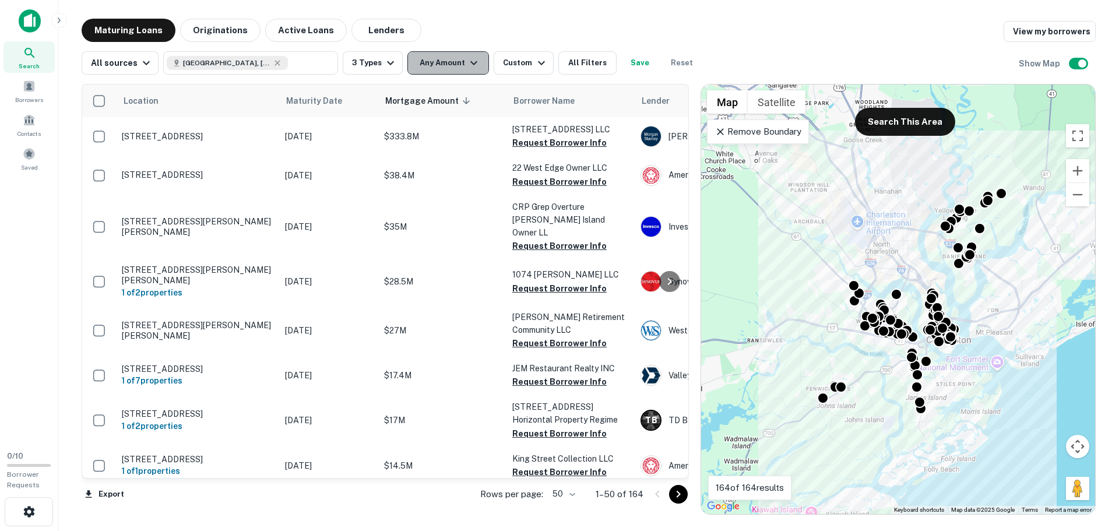
click at [446, 64] on button "Any Amount" at bounding box center [448, 62] width 82 height 23
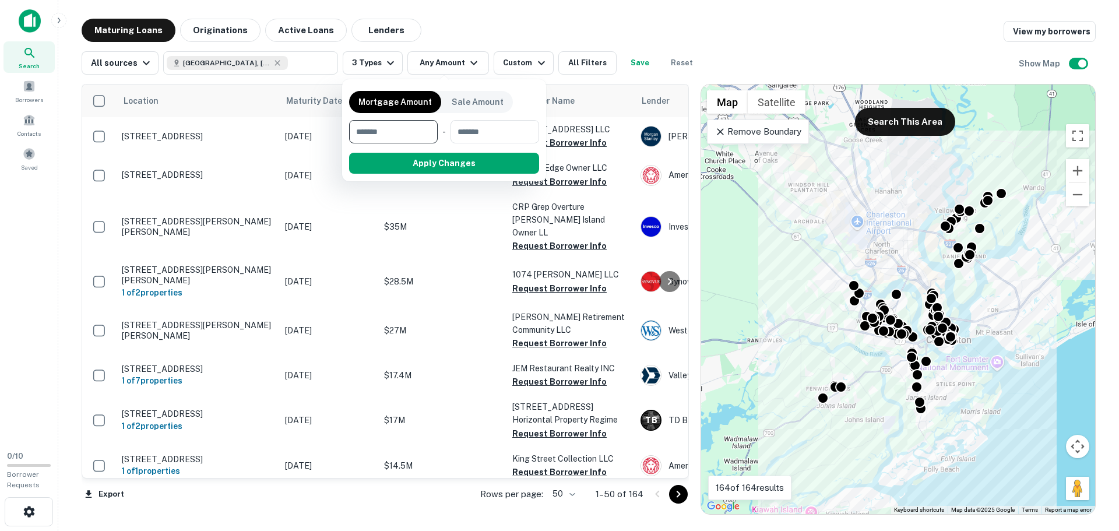
click at [405, 133] on input "number" at bounding box center [389, 131] width 80 height 23
type input "*******"
click at [470, 168] on button "Apply Changes" at bounding box center [465, 163] width 148 height 21
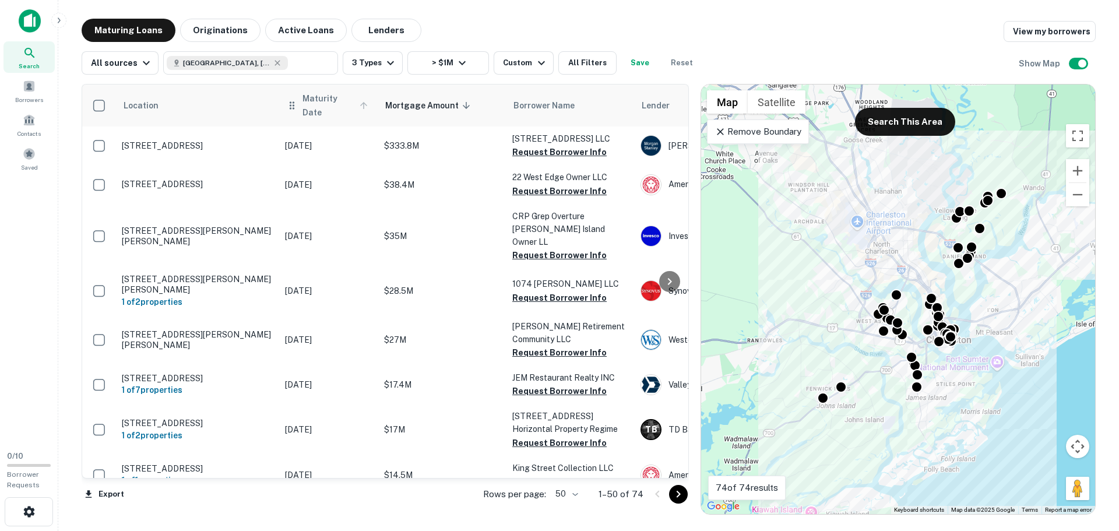
click at [319, 100] on span "Maturity Date" at bounding box center [337, 106] width 69 height 28
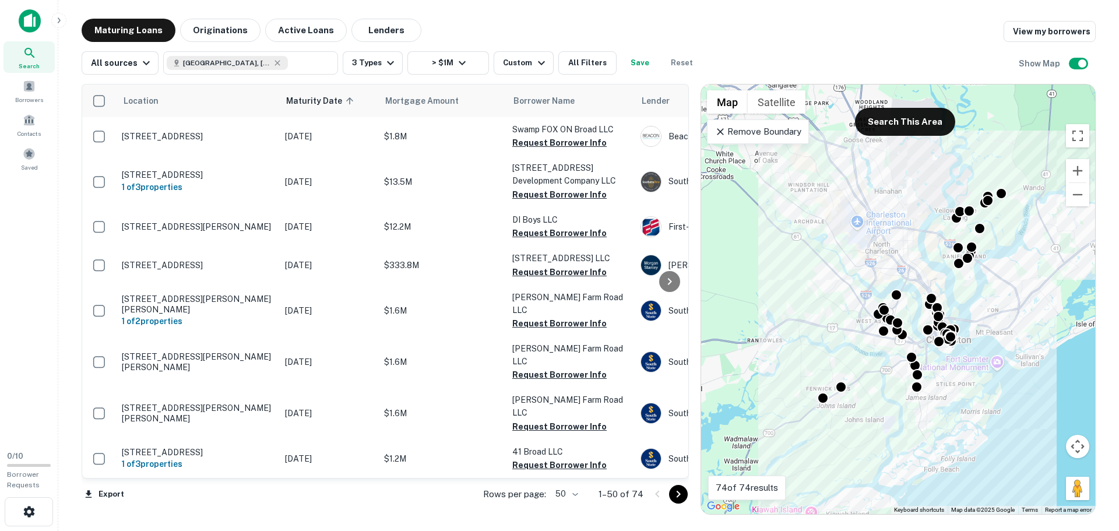
click at [514, 16] on main "Maturing Loans Originations Active Loans Lenders View my borrowers All sources …" at bounding box center [588, 265] width 1061 height 531
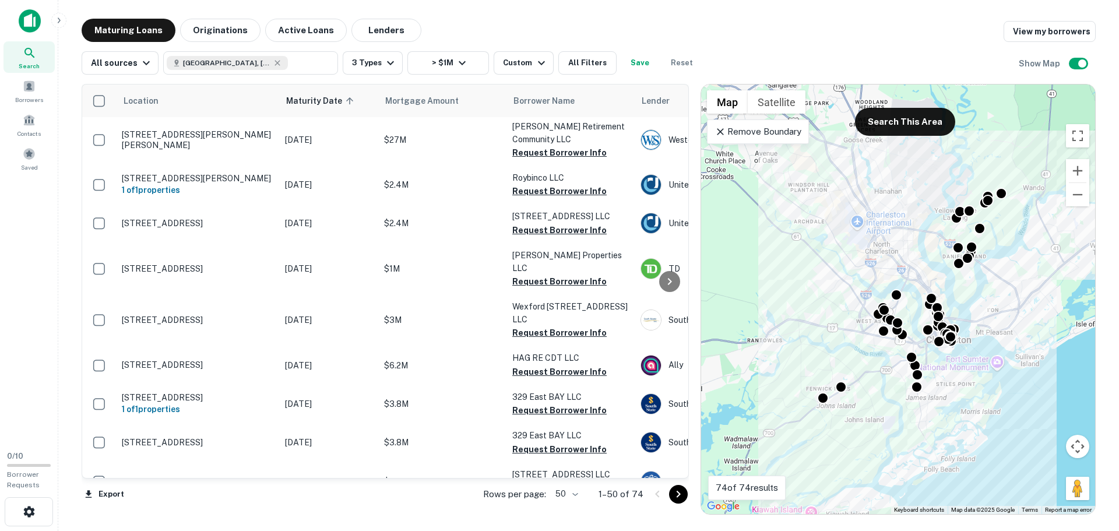
scroll to position [525, 0]
